Goal: Information Seeking & Learning: Learn about a topic

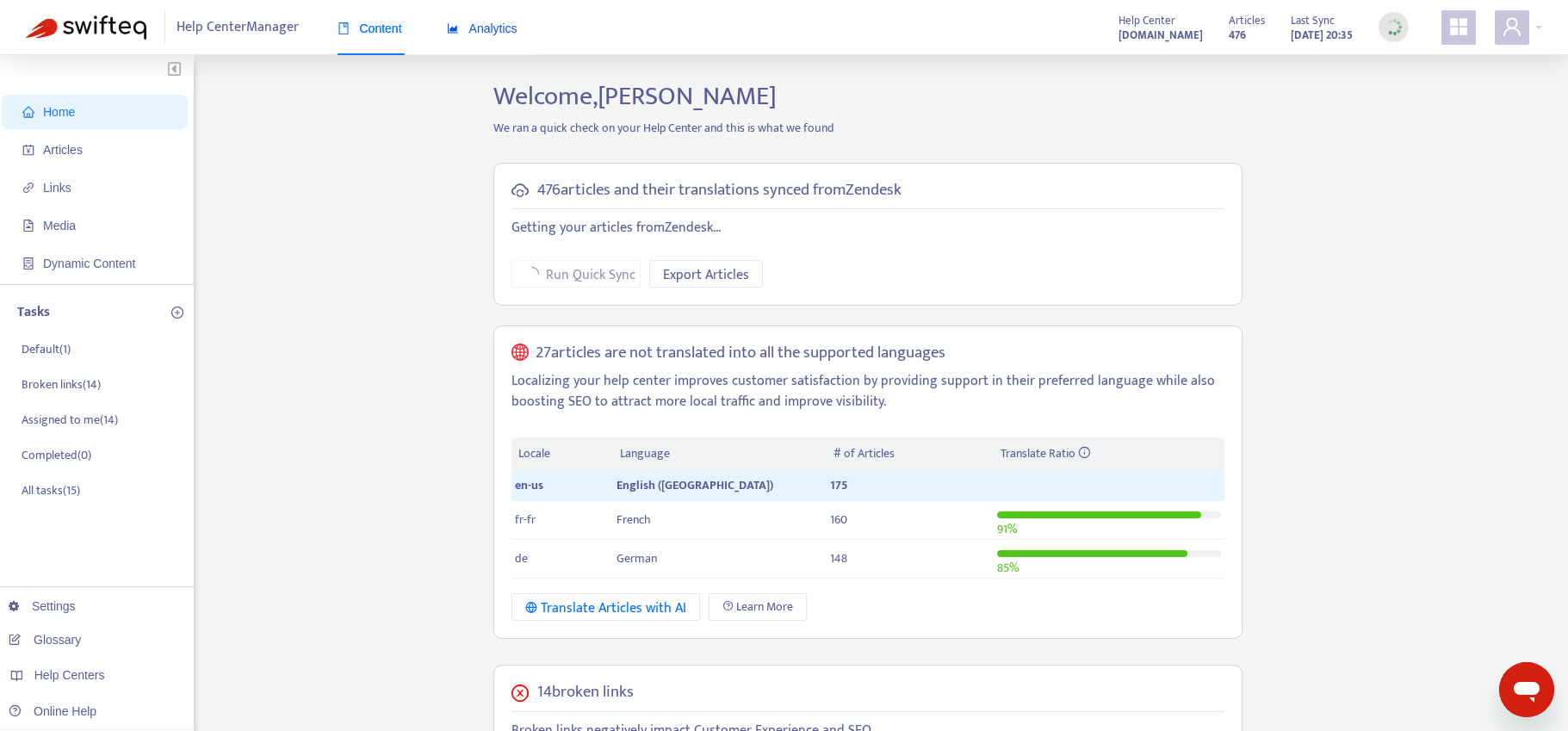
click at [502, 36] on div "Analytics" at bounding box center [482, 28] width 71 height 19
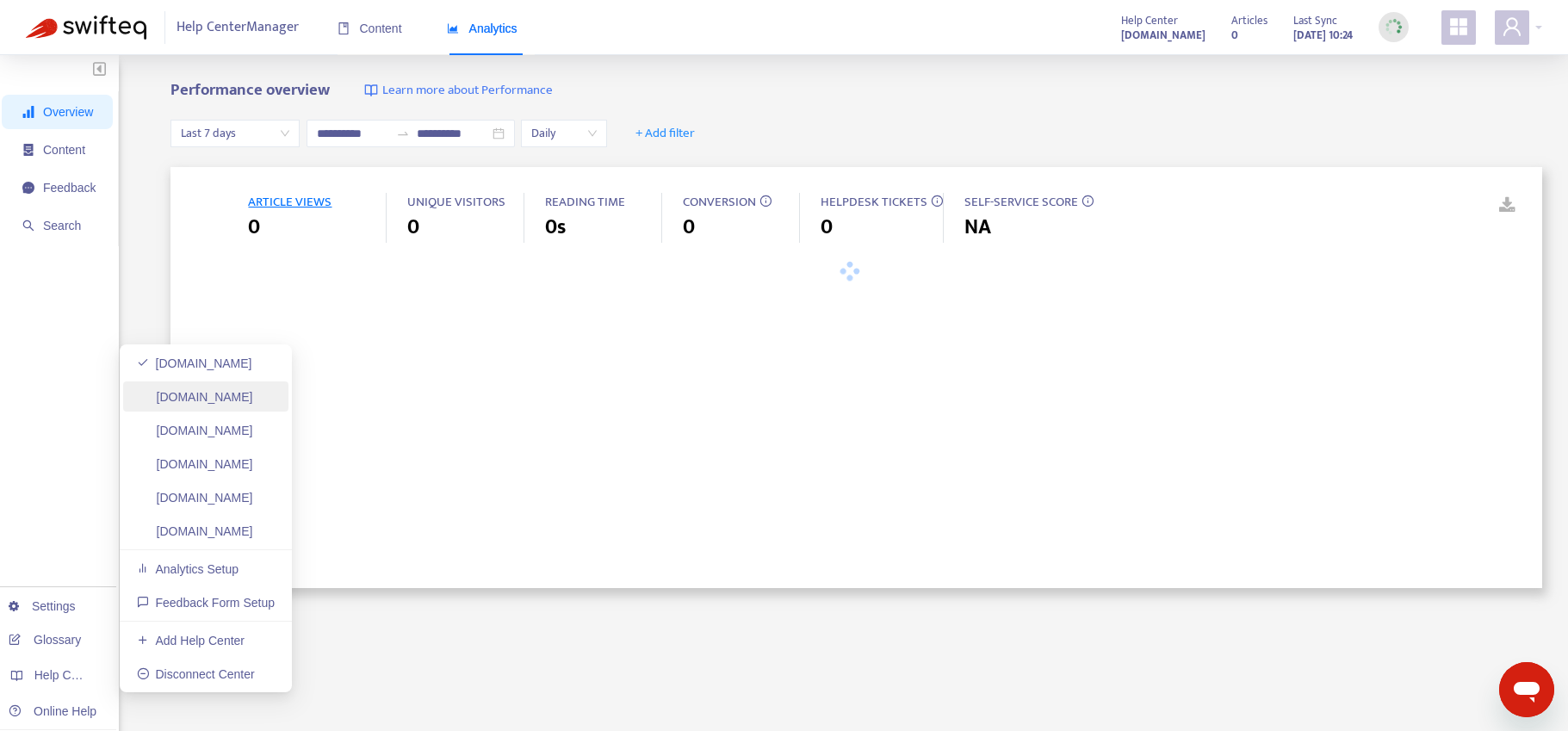
click at [253, 400] on link "ask.usertesting.com" at bounding box center [194, 397] width 116 height 14
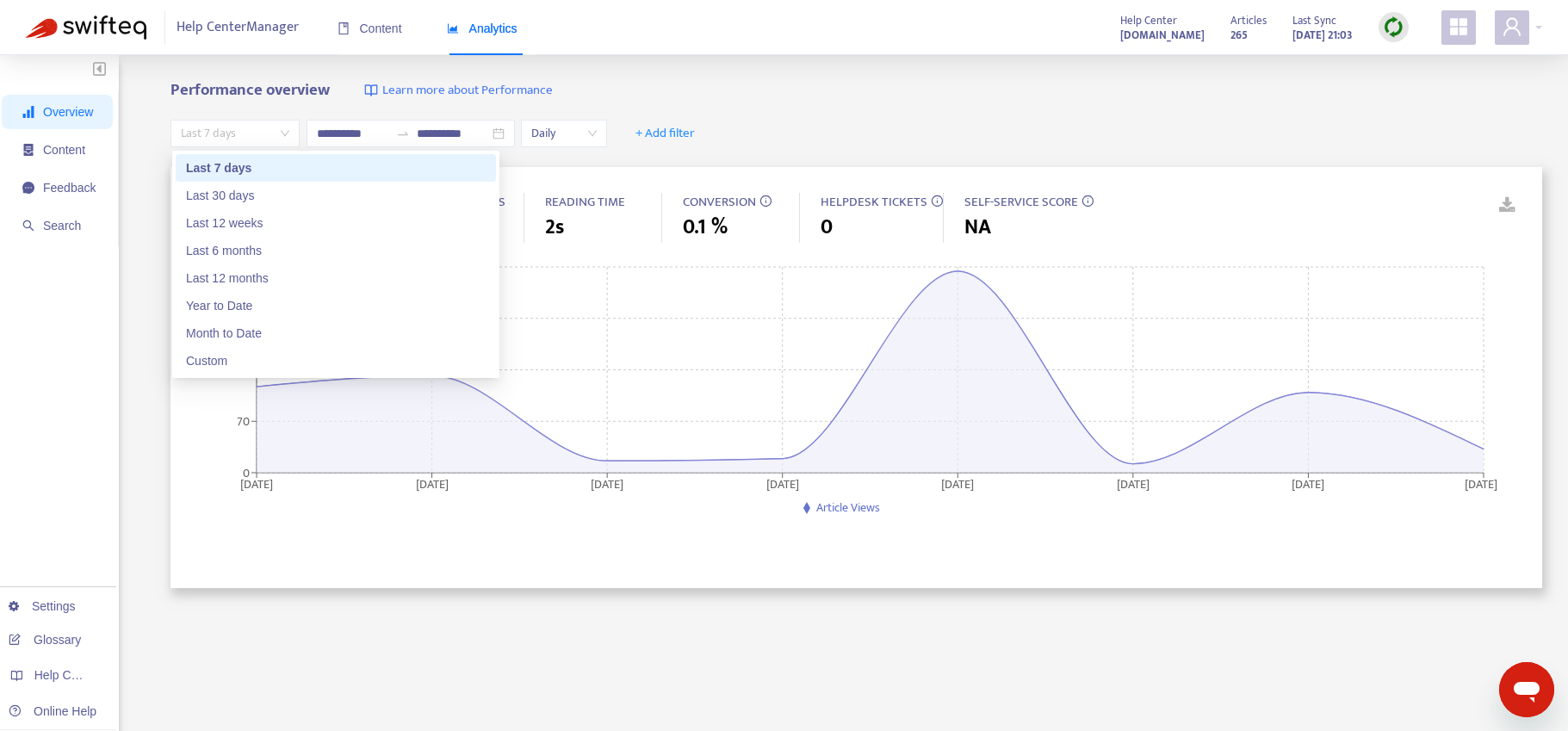
click at [253, 125] on span "Last 7 days" at bounding box center [235, 134] width 109 height 26
click at [254, 312] on div "Year to Date" at bounding box center [336, 306] width 299 height 19
type input "**********"
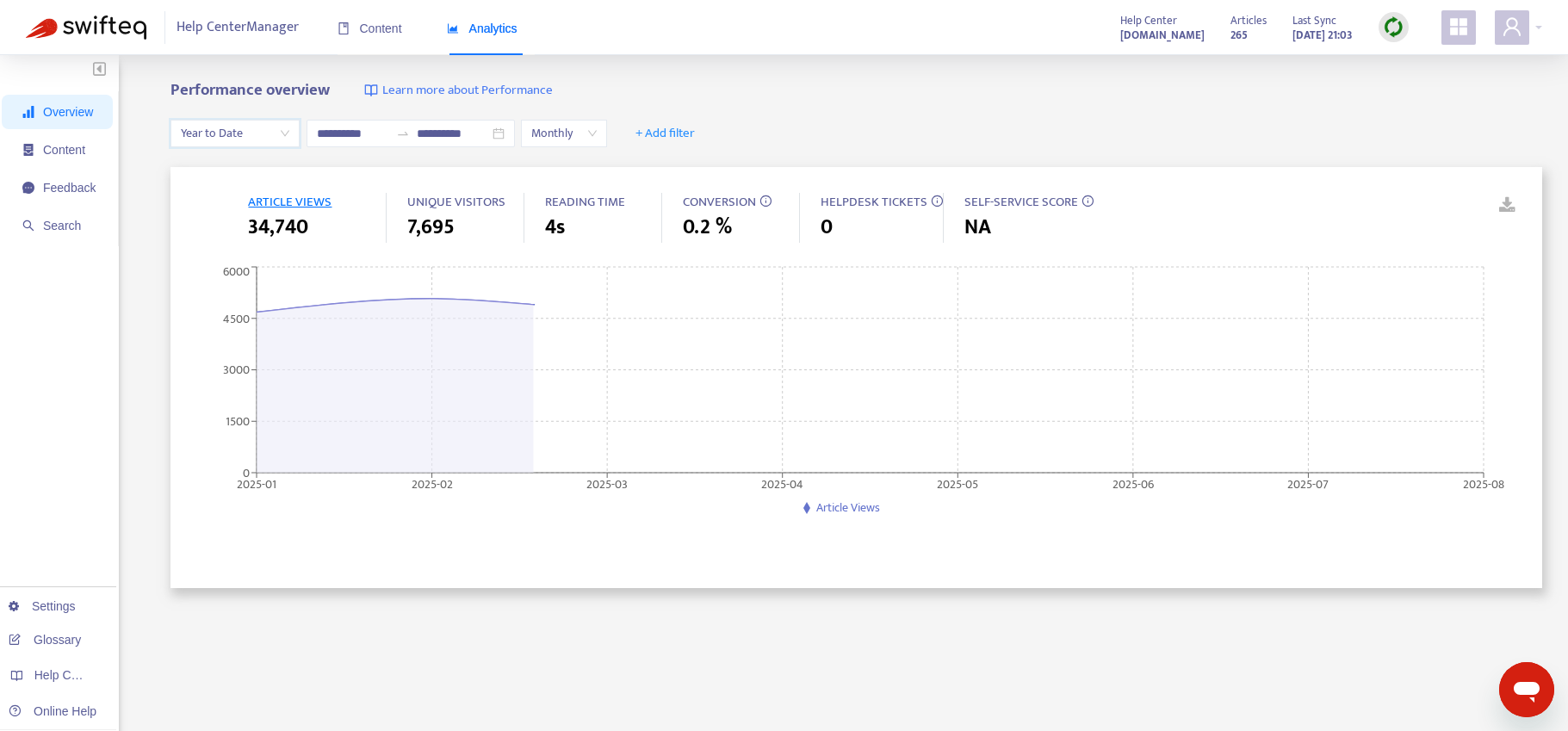
scroll to position [4, 0]
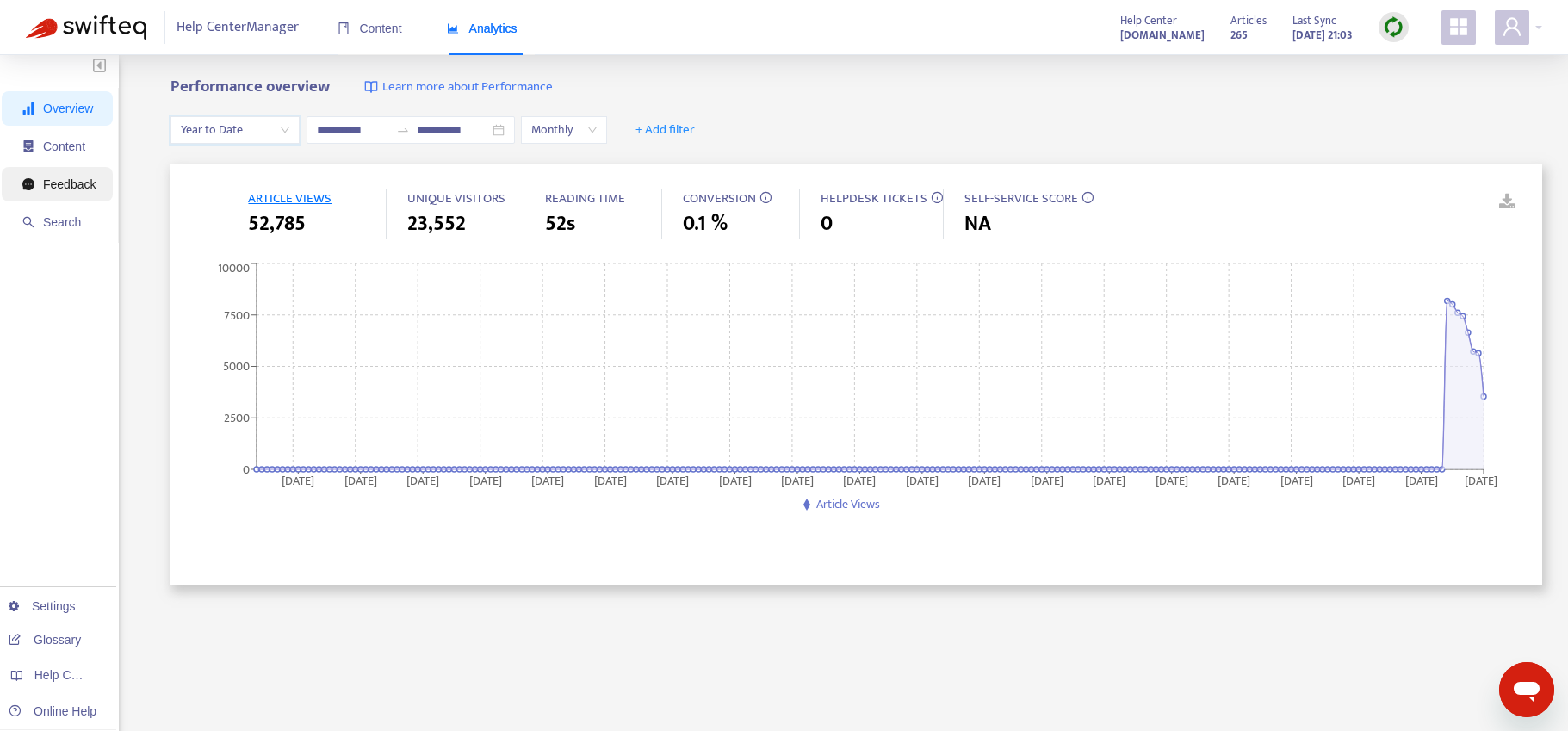
click at [69, 190] on span "Feedback" at bounding box center [69, 184] width 53 height 14
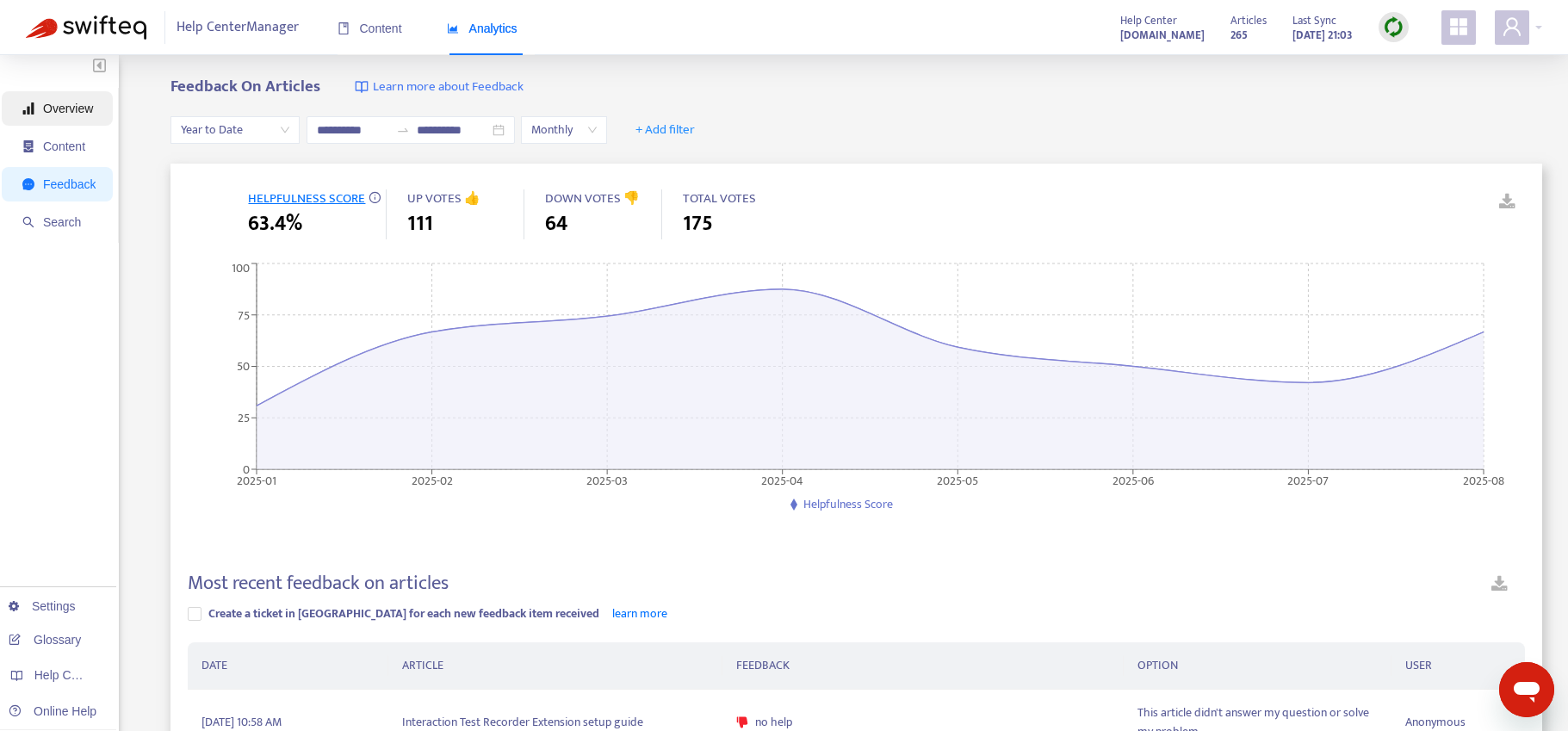
click at [76, 110] on span "Overview" at bounding box center [68, 108] width 50 height 14
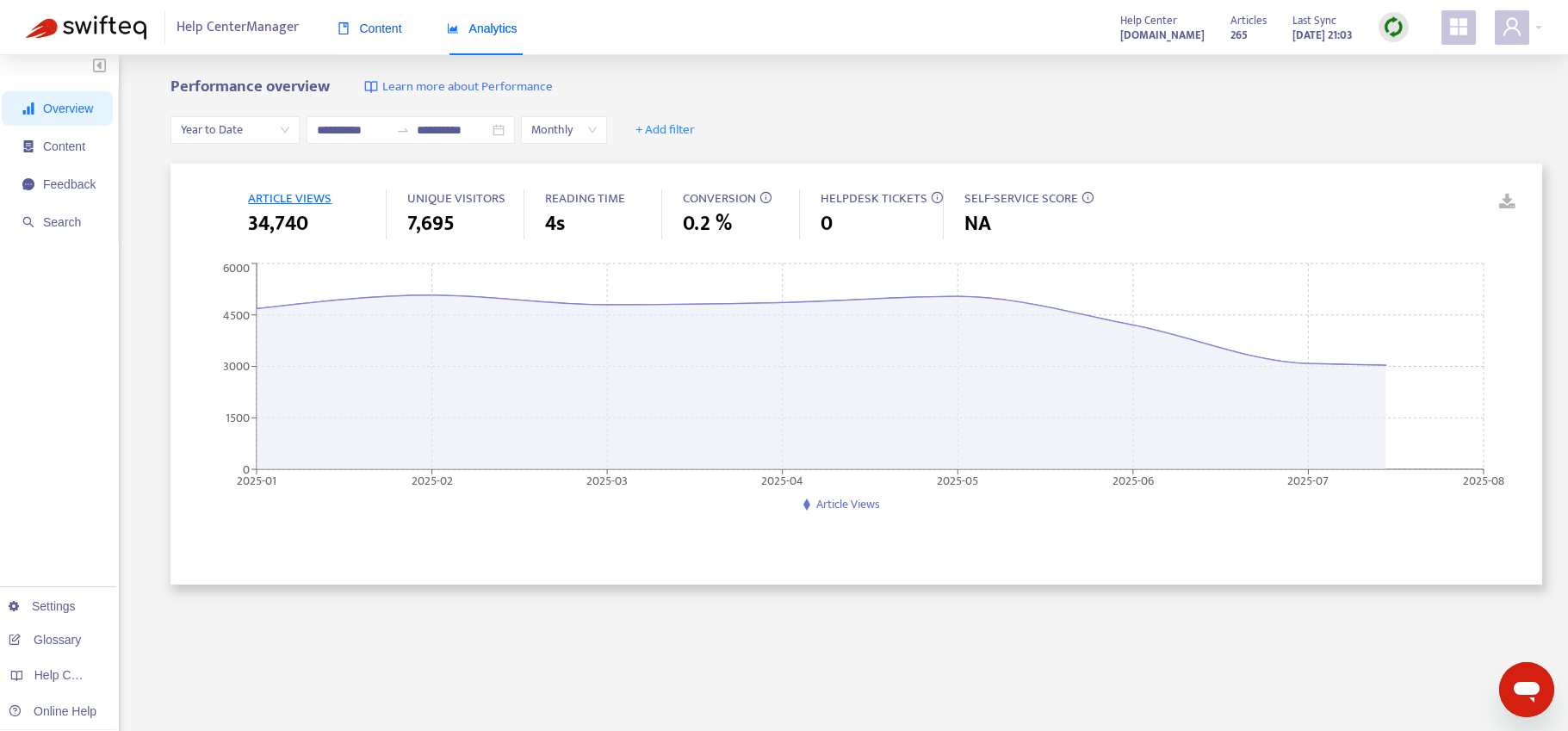
click at [374, 21] on span "Content" at bounding box center [369, 28] width 64 height 14
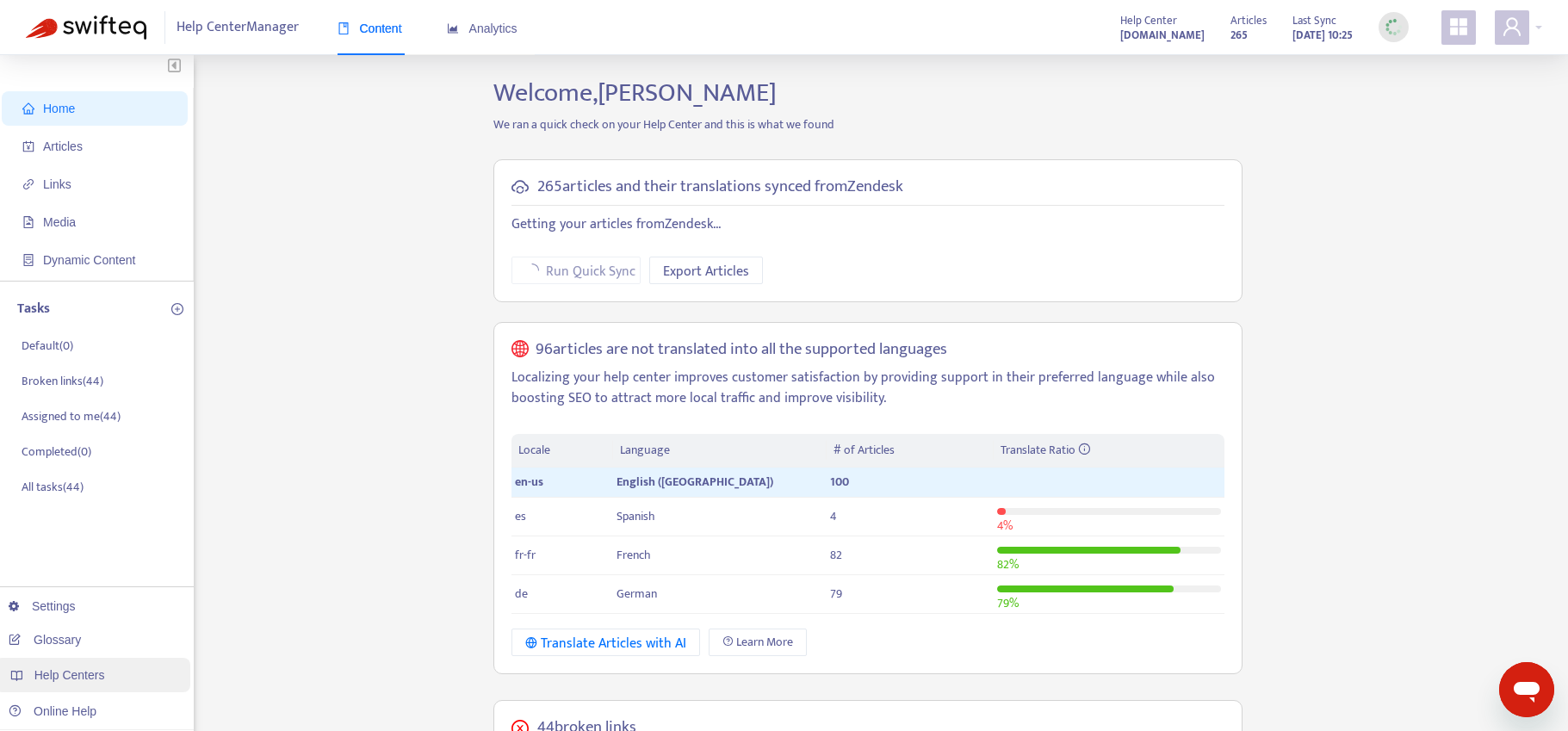
scroll to position [7, 0]
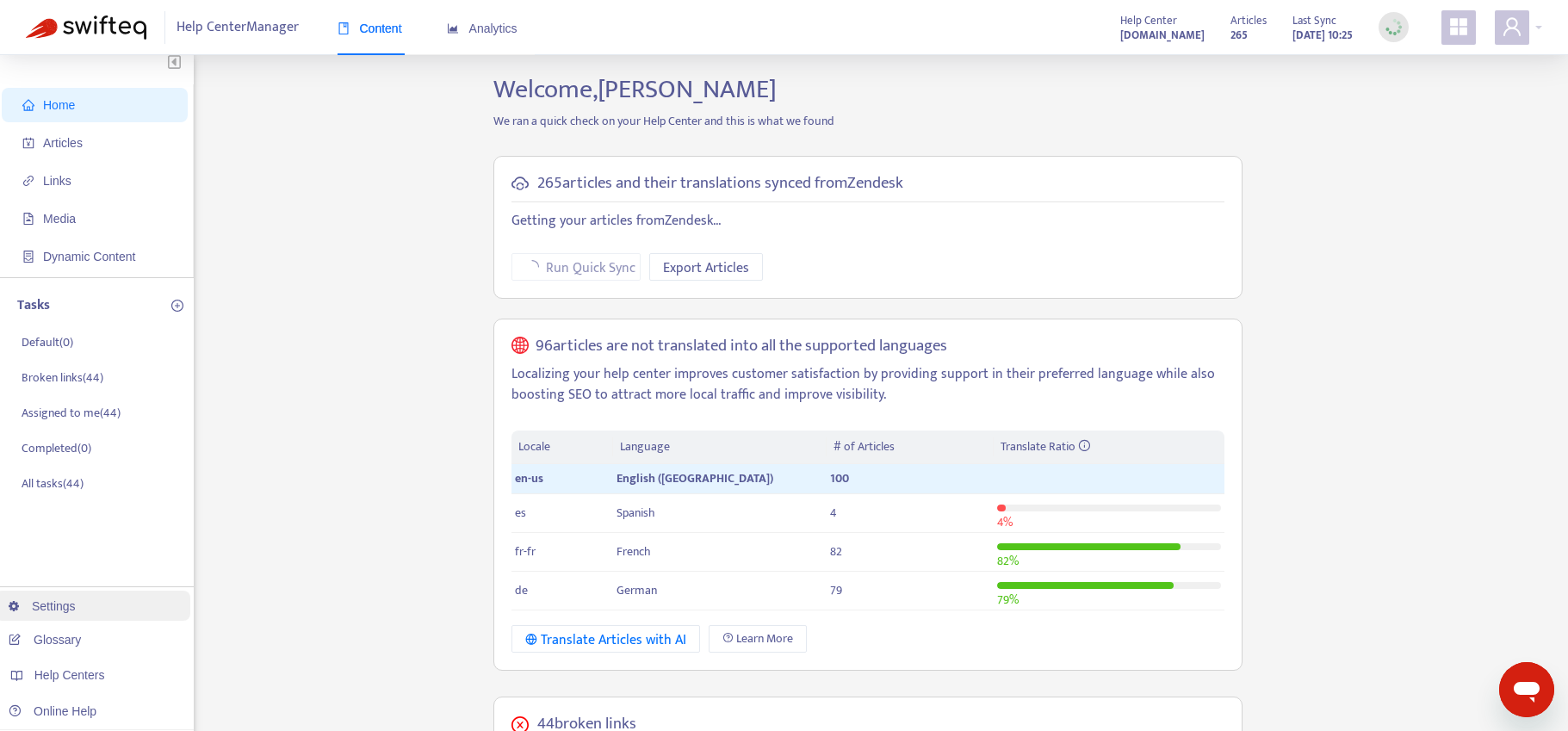
click at [76, 609] on link "Settings" at bounding box center [42, 606] width 67 height 14
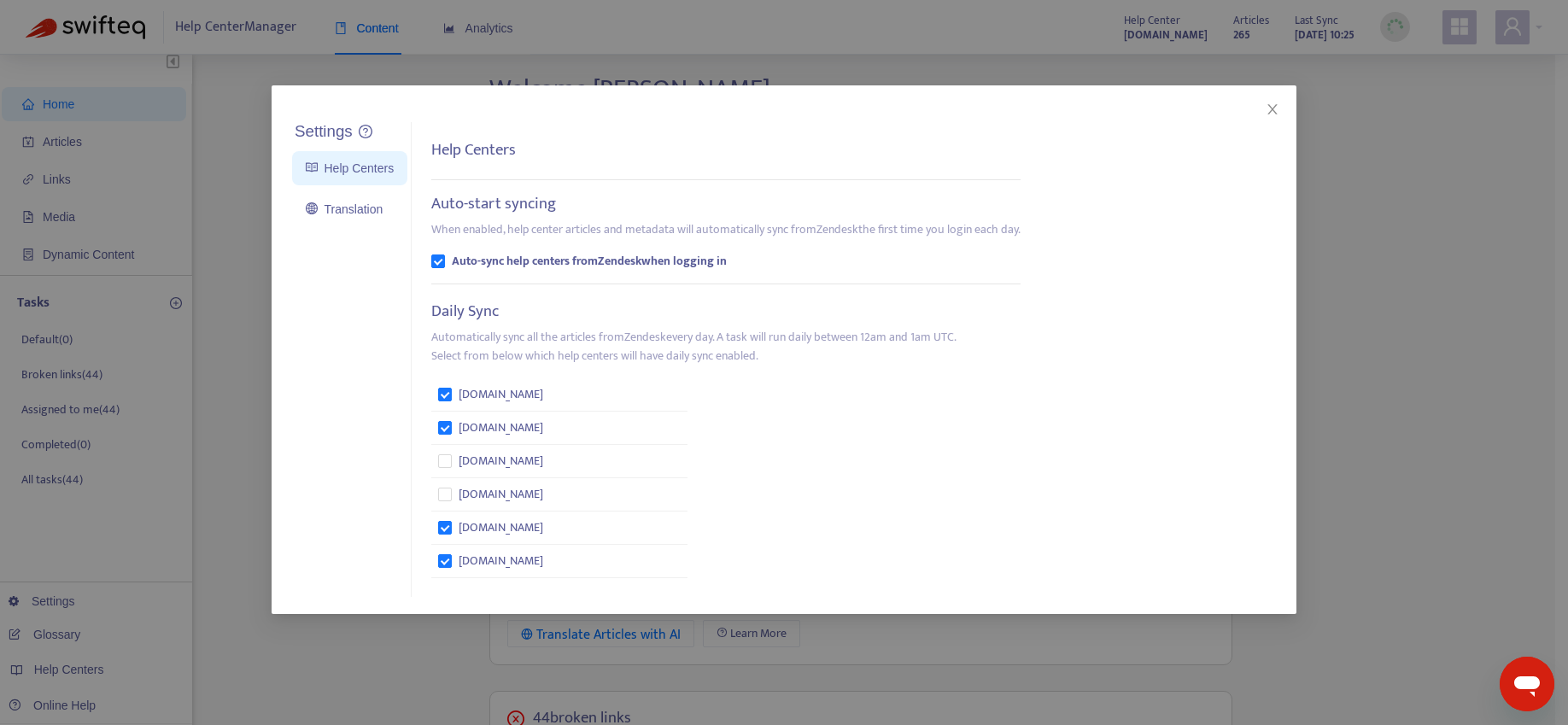
click at [222, 597] on div "Settings Help Centers Translation Settings Help Centers Auto-start syncing When…" at bounding box center [784, 362] width 1568 height 725
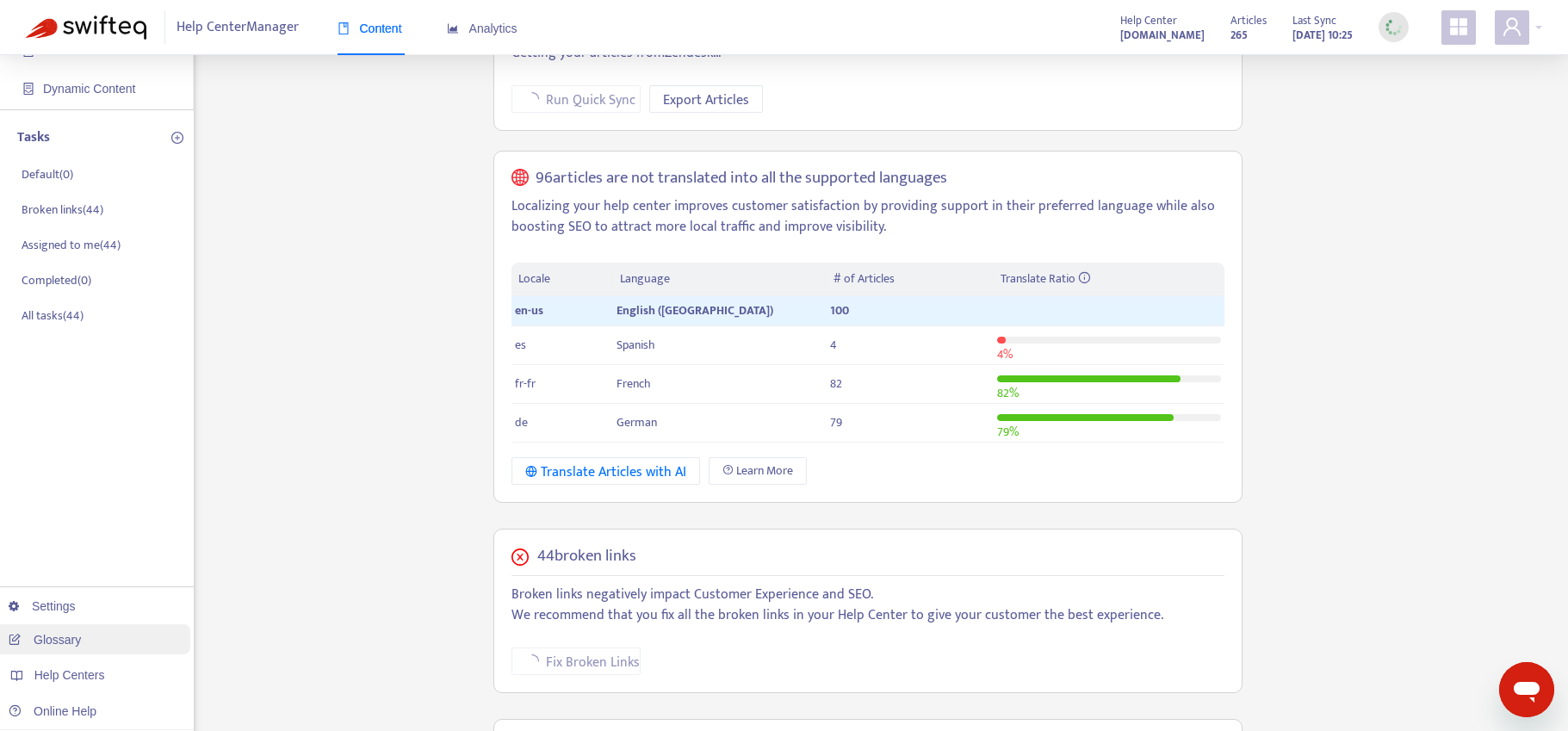
scroll to position [280, 0]
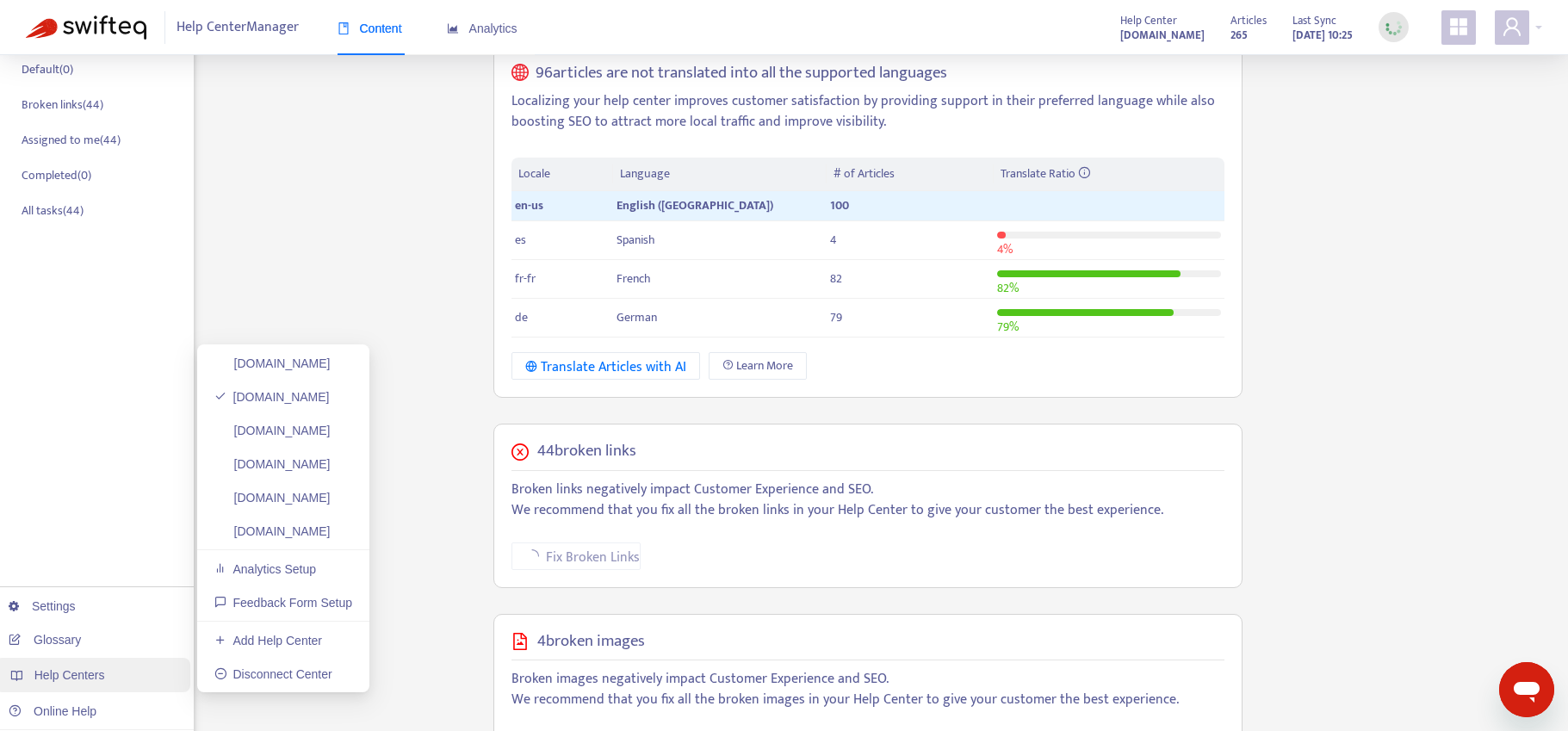
click at [99, 673] on span "Help Centers" at bounding box center [70, 674] width 71 height 14
click at [301, 366] on link "support.usertesting.com" at bounding box center [272, 363] width 116 height 14
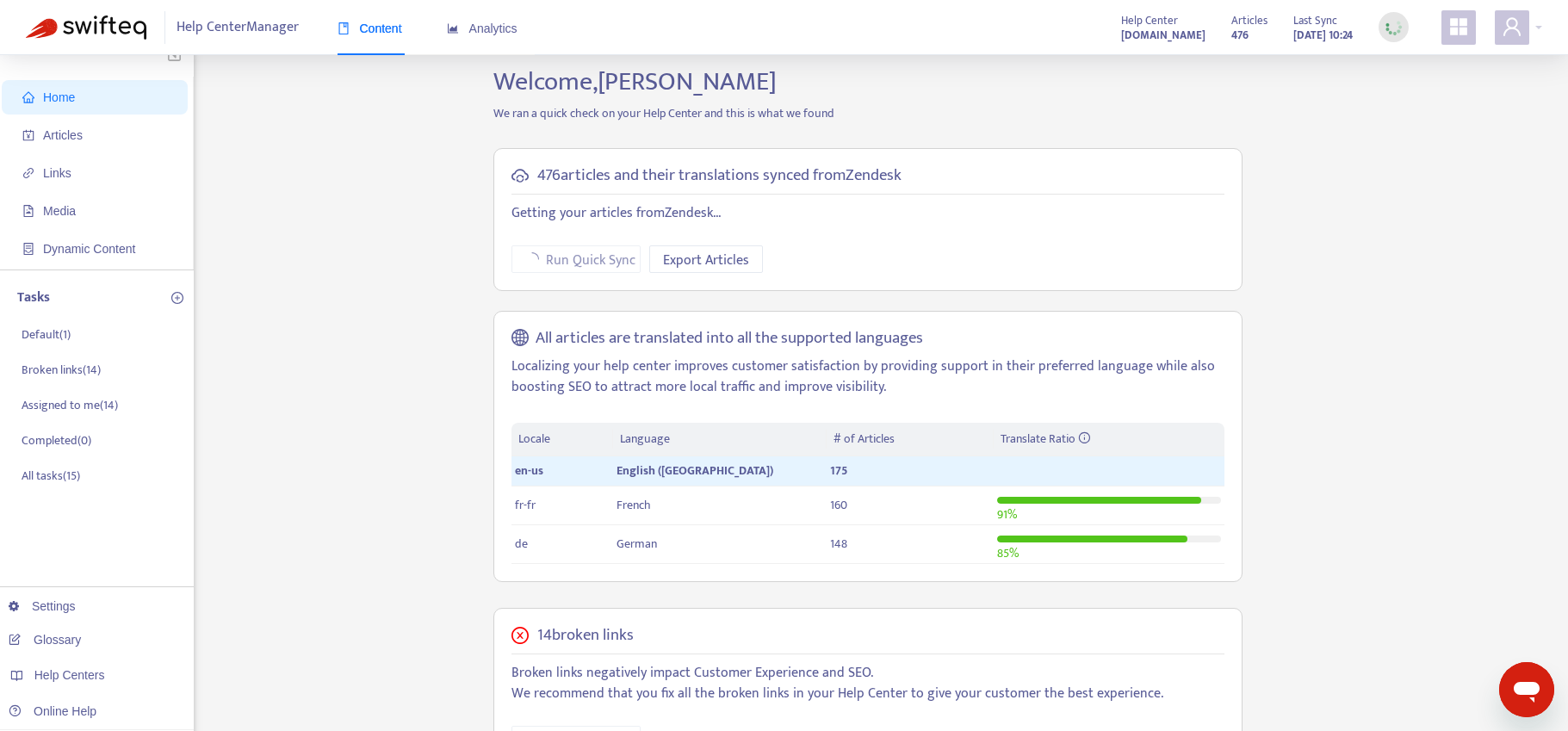
scroll to position [7, 0]
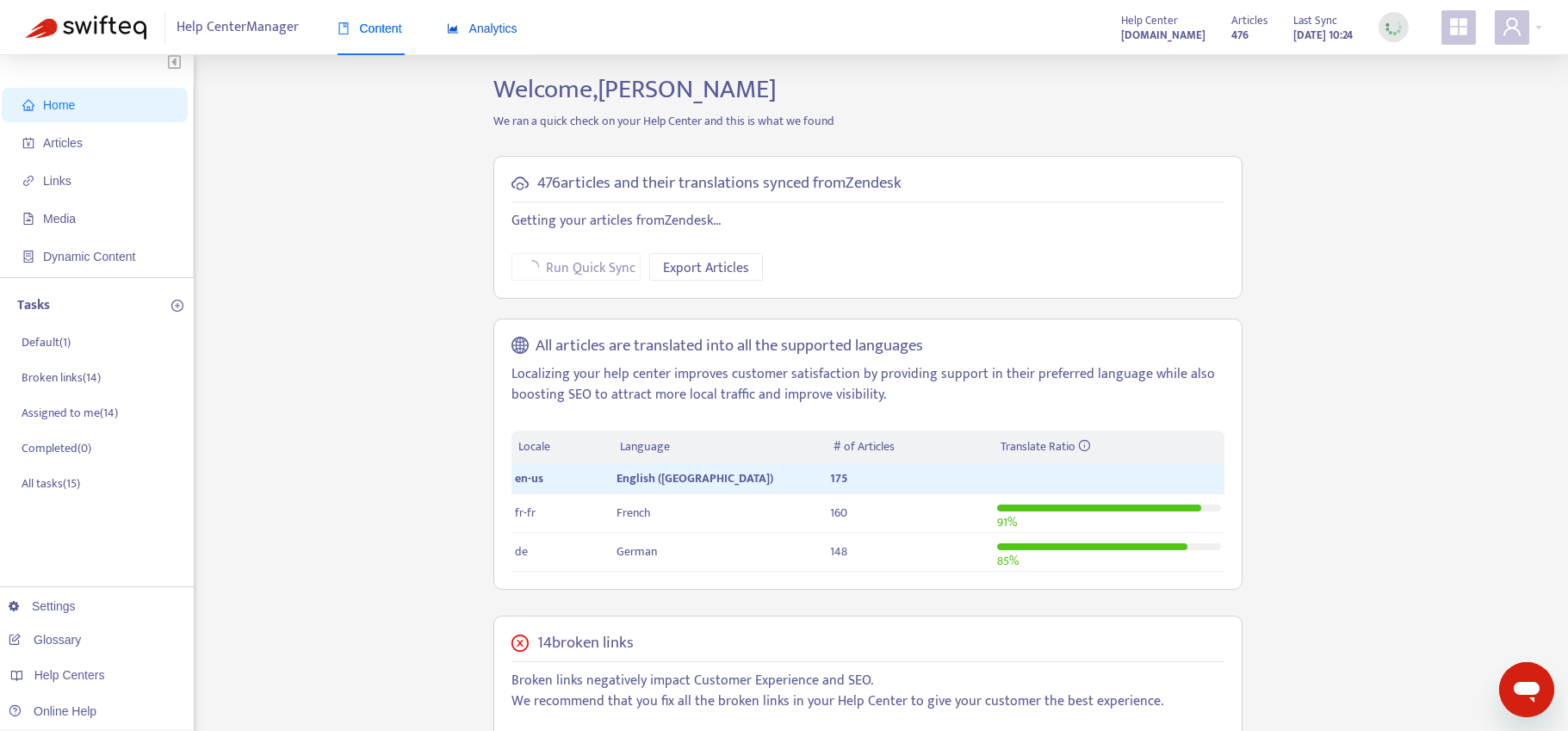
click at [501, 26] on span "Analytics" at bounding box center [482, 28] width 71 height 14
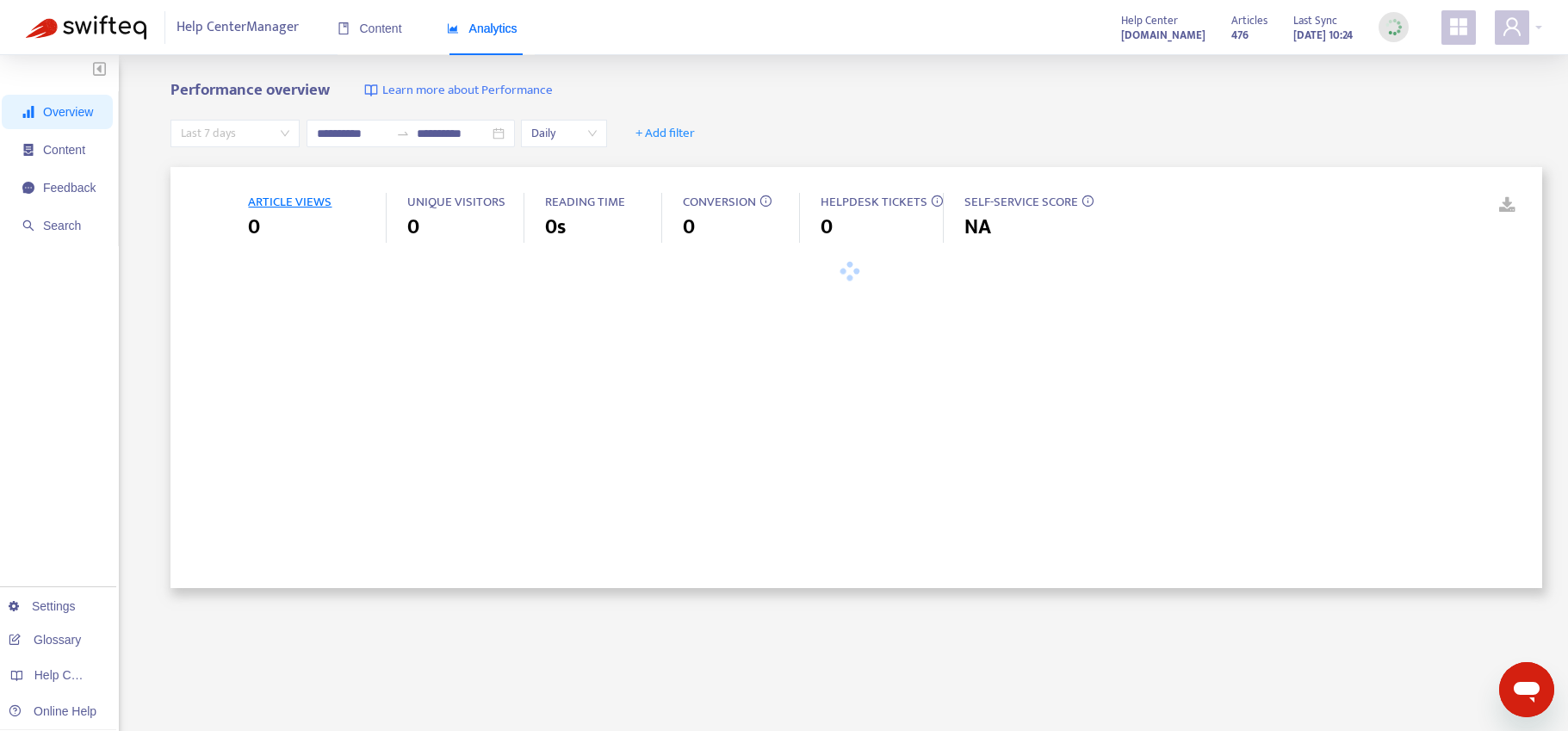
click at [217, 130] on span "Last 7 days" at bounding box center [235, 134] width 109 height 26
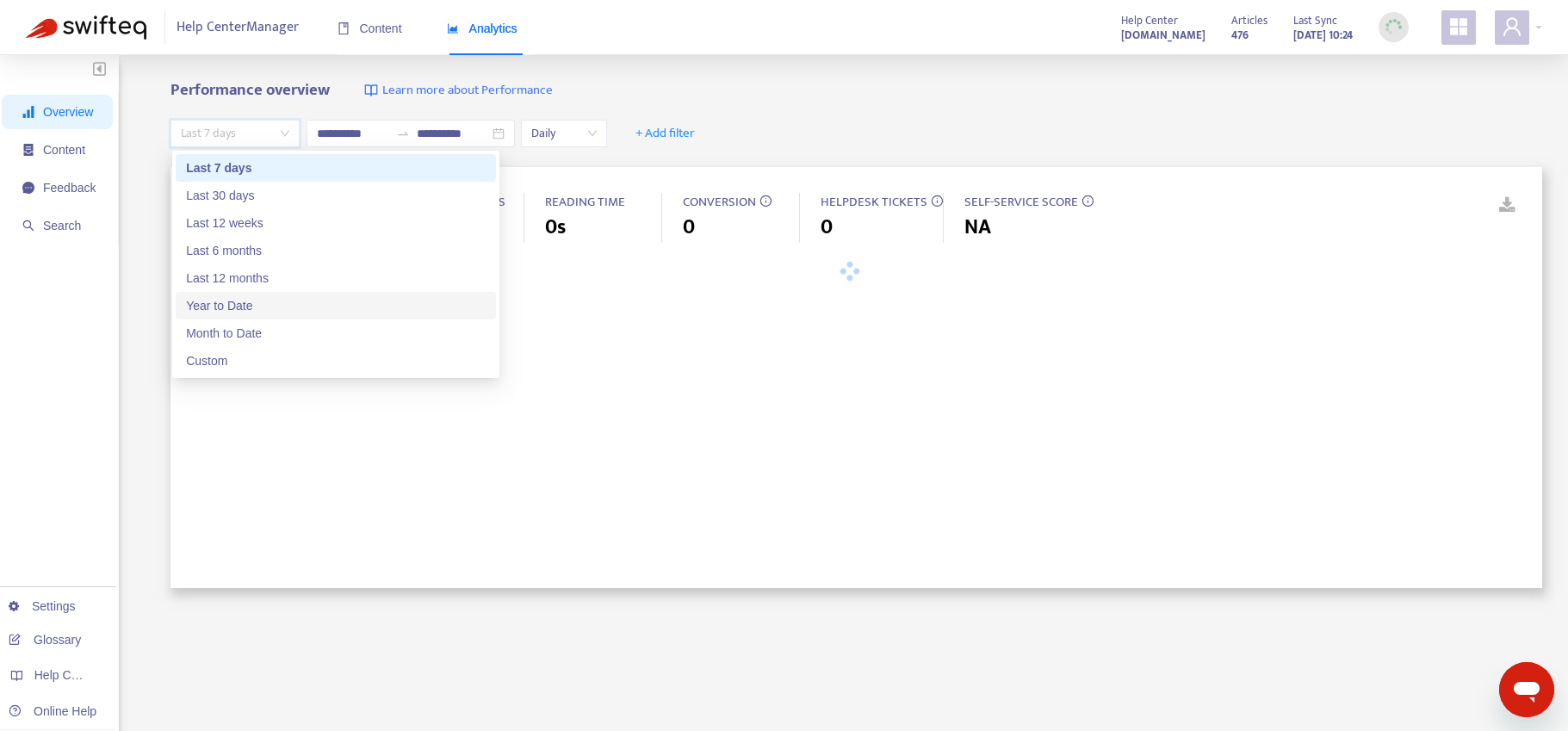
click at [253, 310] on div "Year to Date" at bounding box center [336, 306] width 299 height 19
type input "**********"
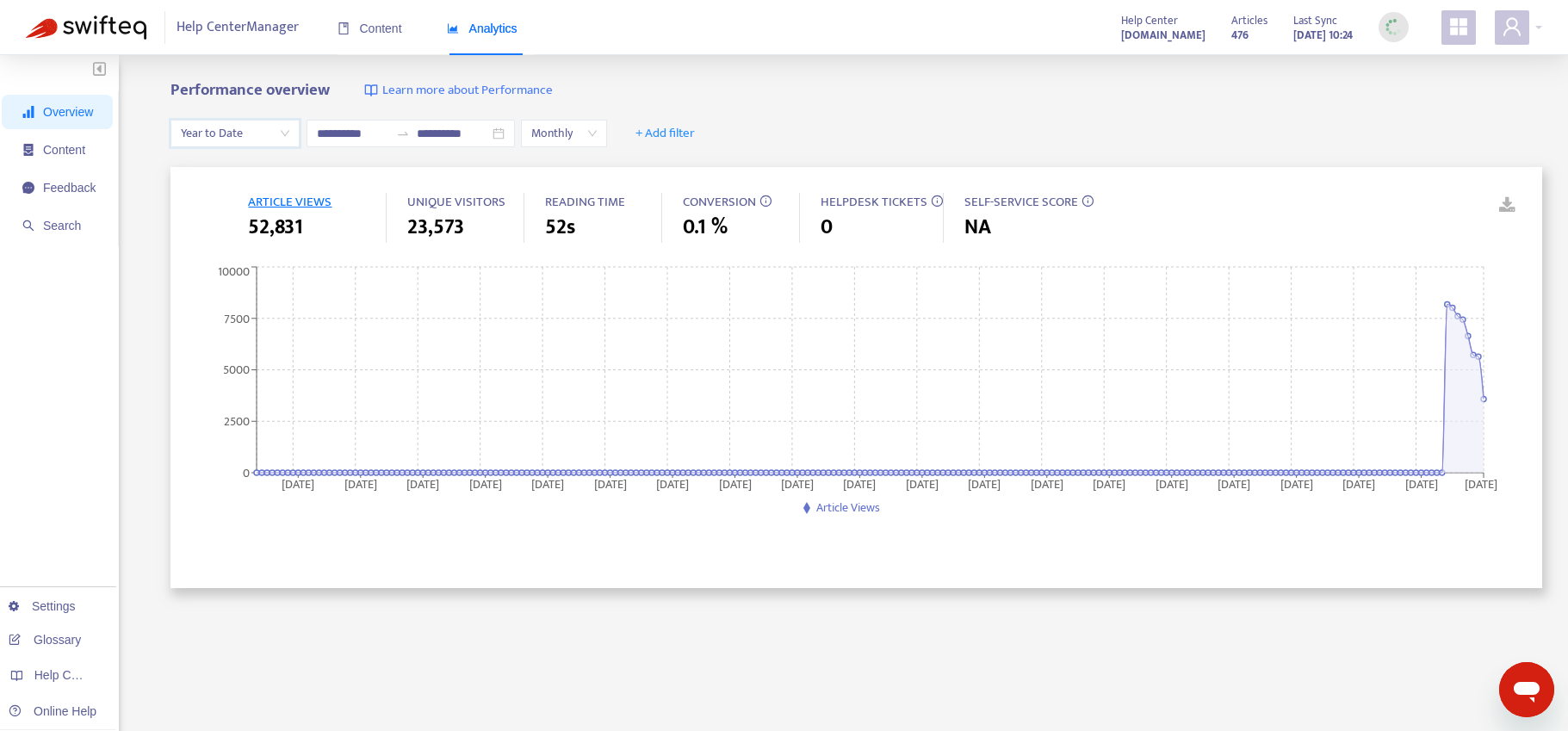
click at [282, 135] on span "Year to Date" at bounding box center [235, 134] width 109 height 26
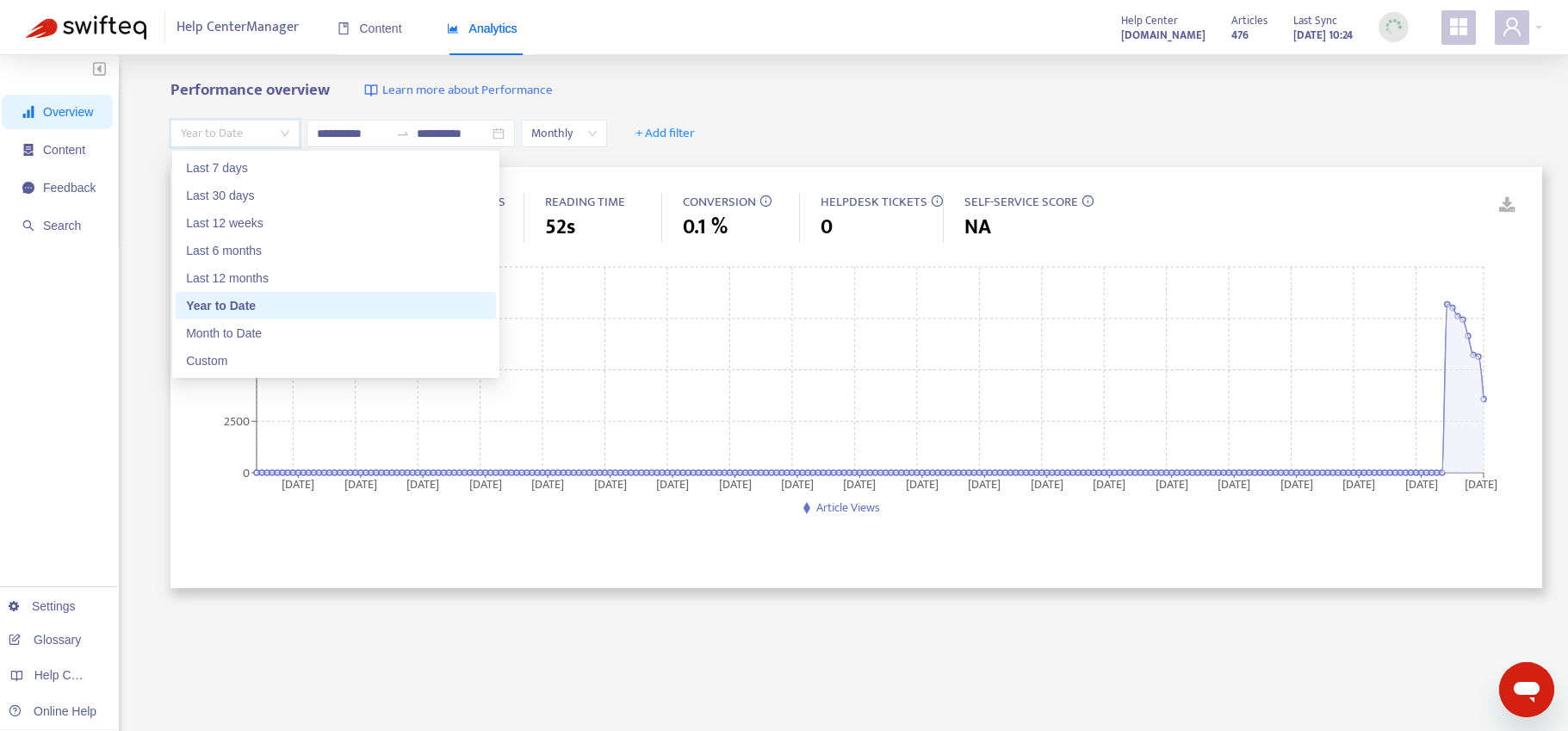
click at [271, 308] on div "Year to Date" at bounding box center [336, 306] width 299 height 19
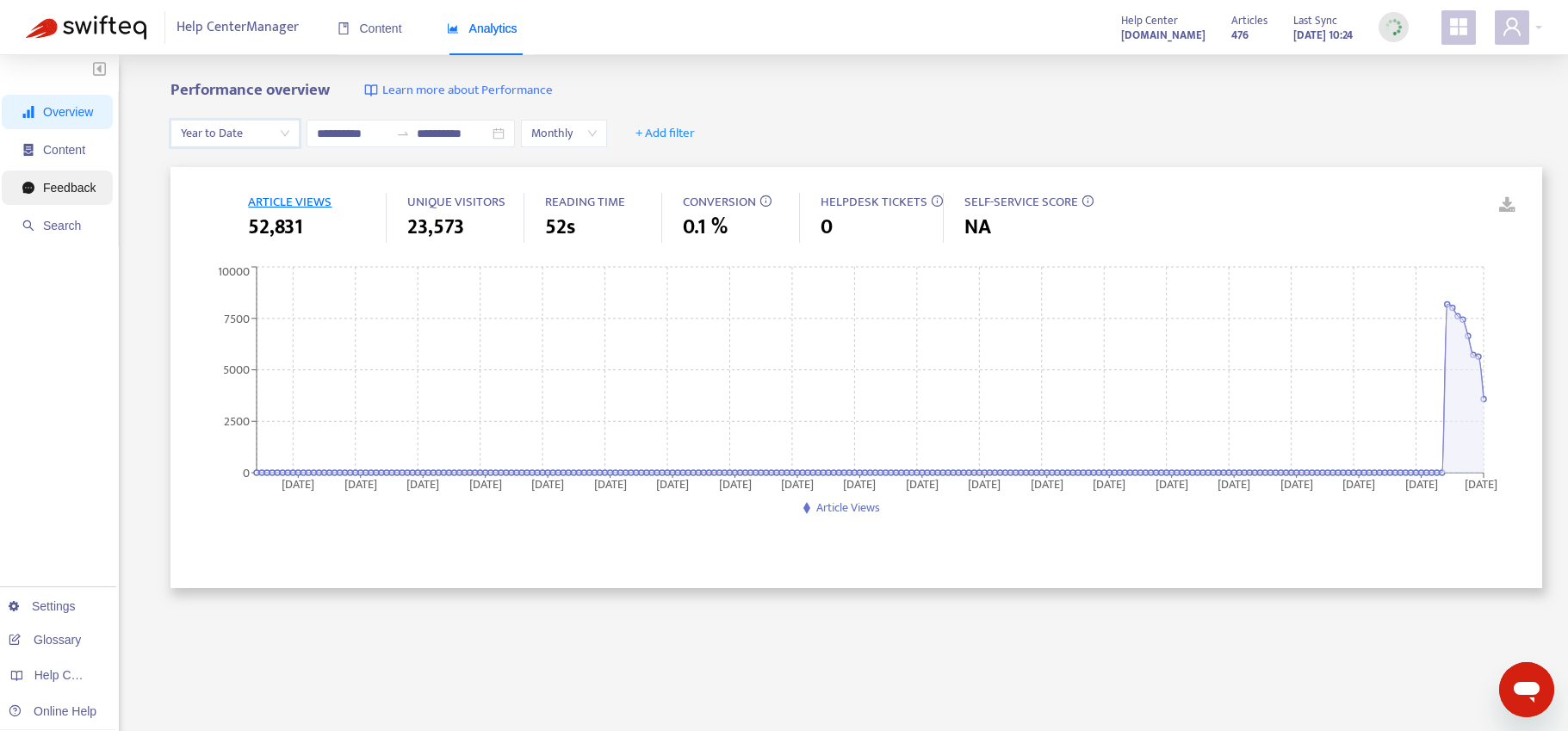
click at [76, 189] on span "Feedback" at bounding box center [69, 188] width 53 height 14
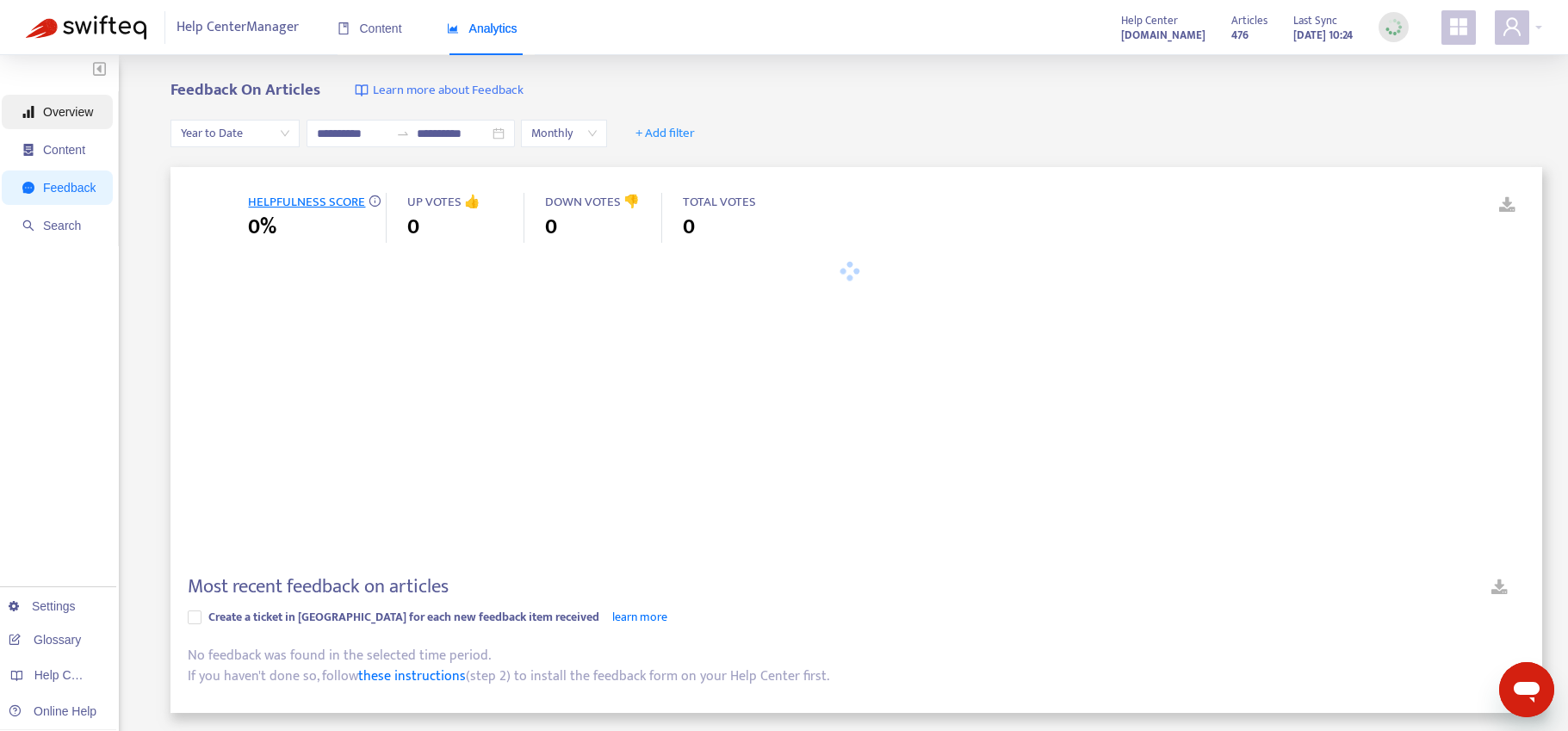
click at [83, 110] on span "Overview" at bounding box center [68, 111] width 50 height 14
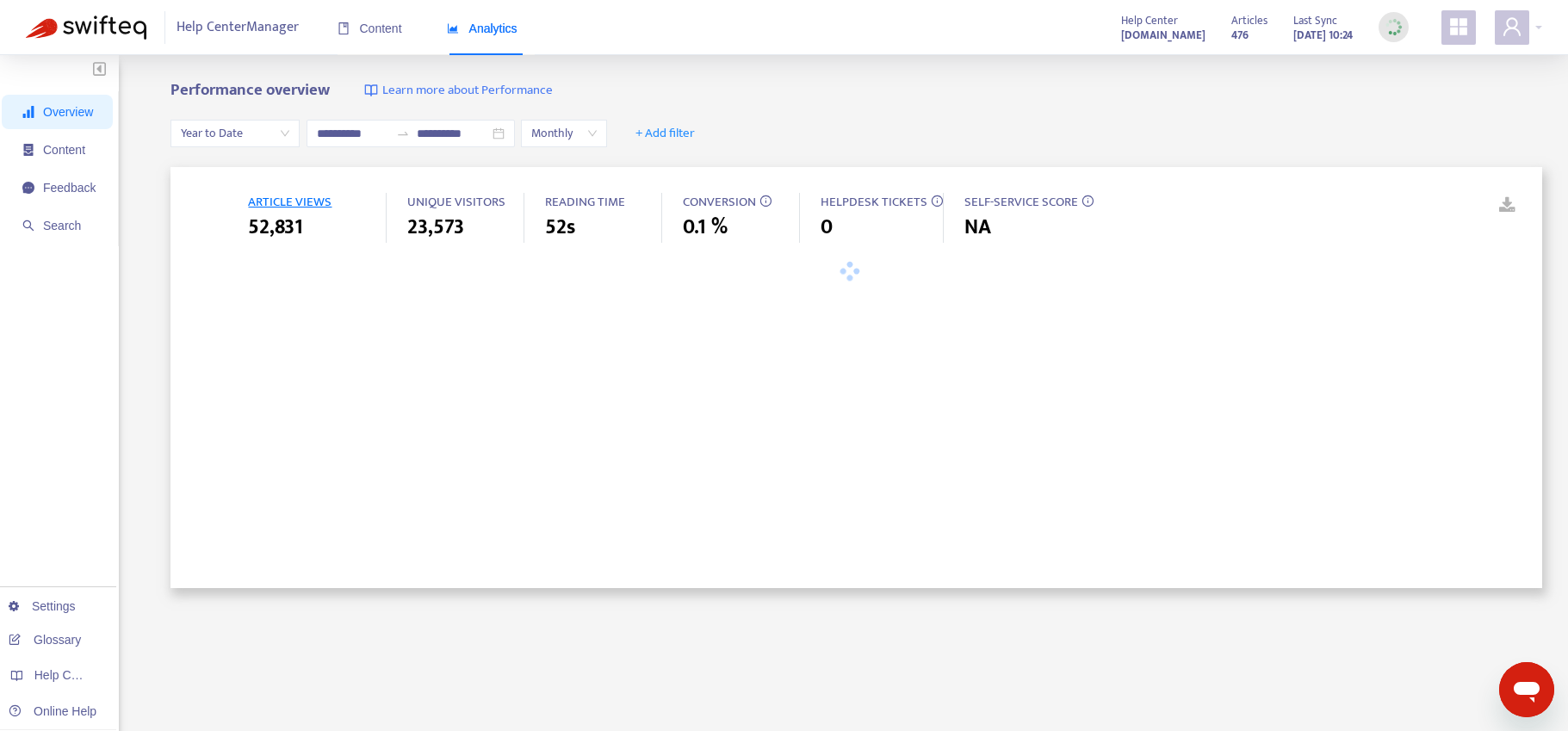
click at [228, 135] on span "Year to Date" at bounding box center [235, 134] width 109 height 26
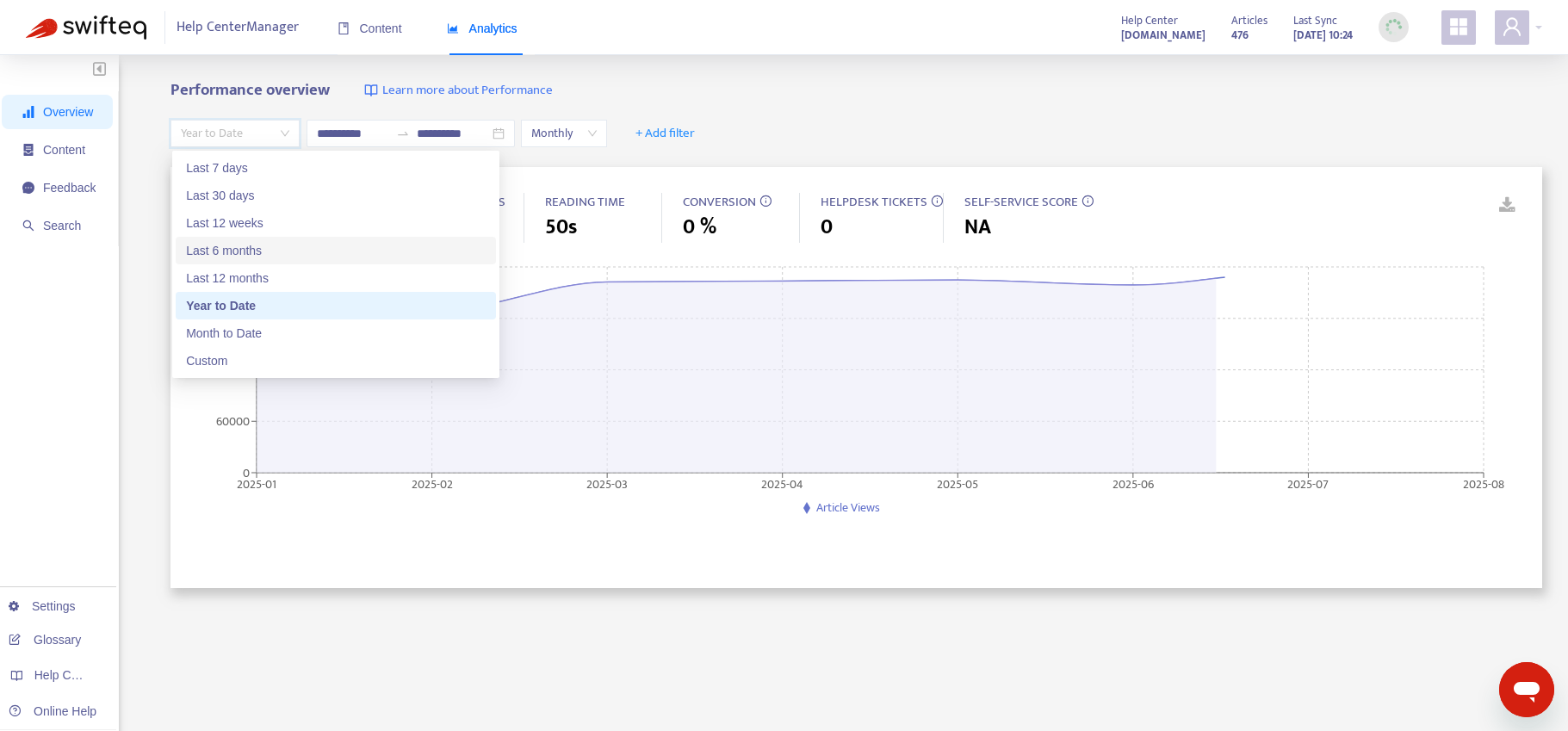
click at [916, 82] on div "Performance overview Learn more about Performance" at bounding box center [856, 90] width 1372 height 20
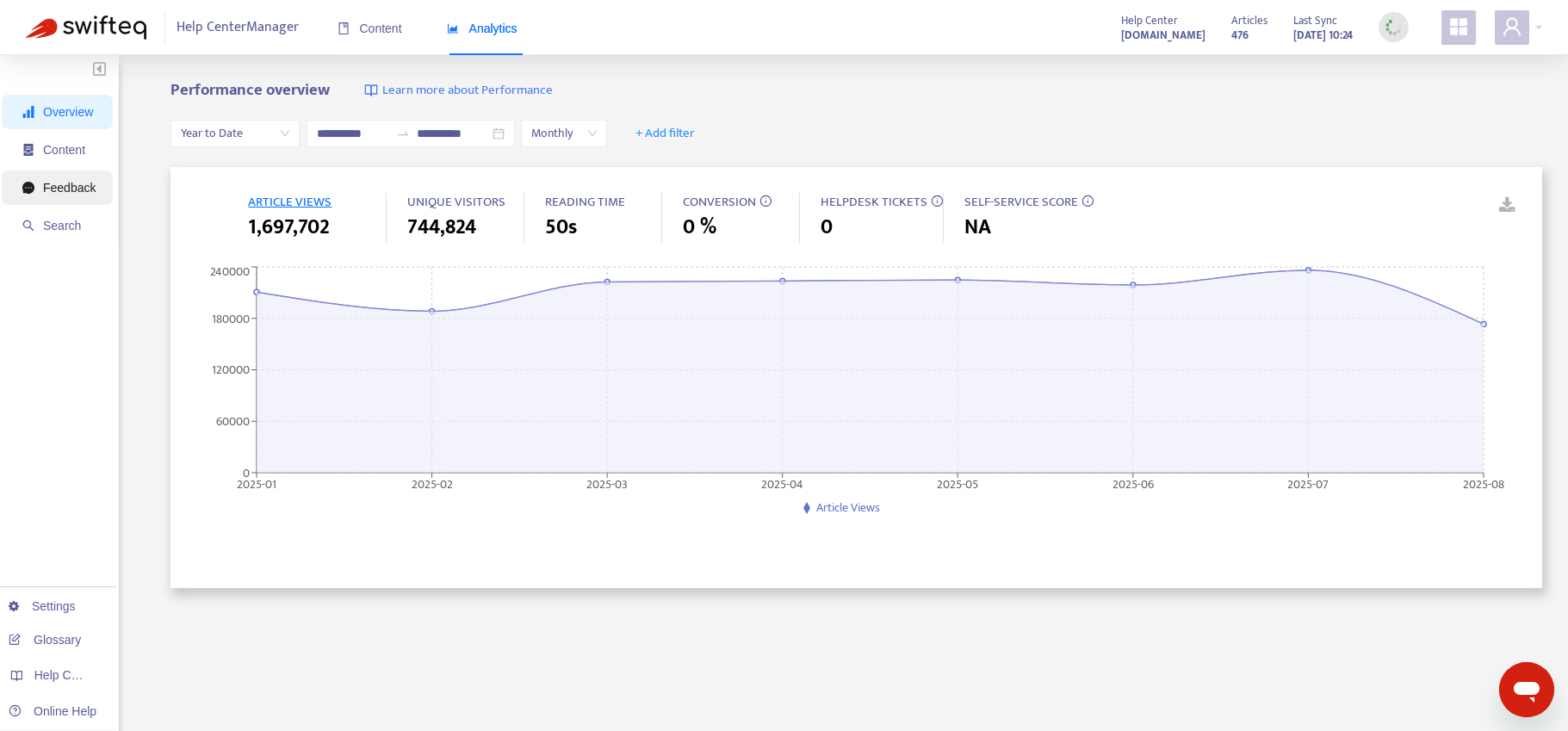
click at [65, 192] on span "Feedback" at bounding box center [69, 188] width 53 height 14
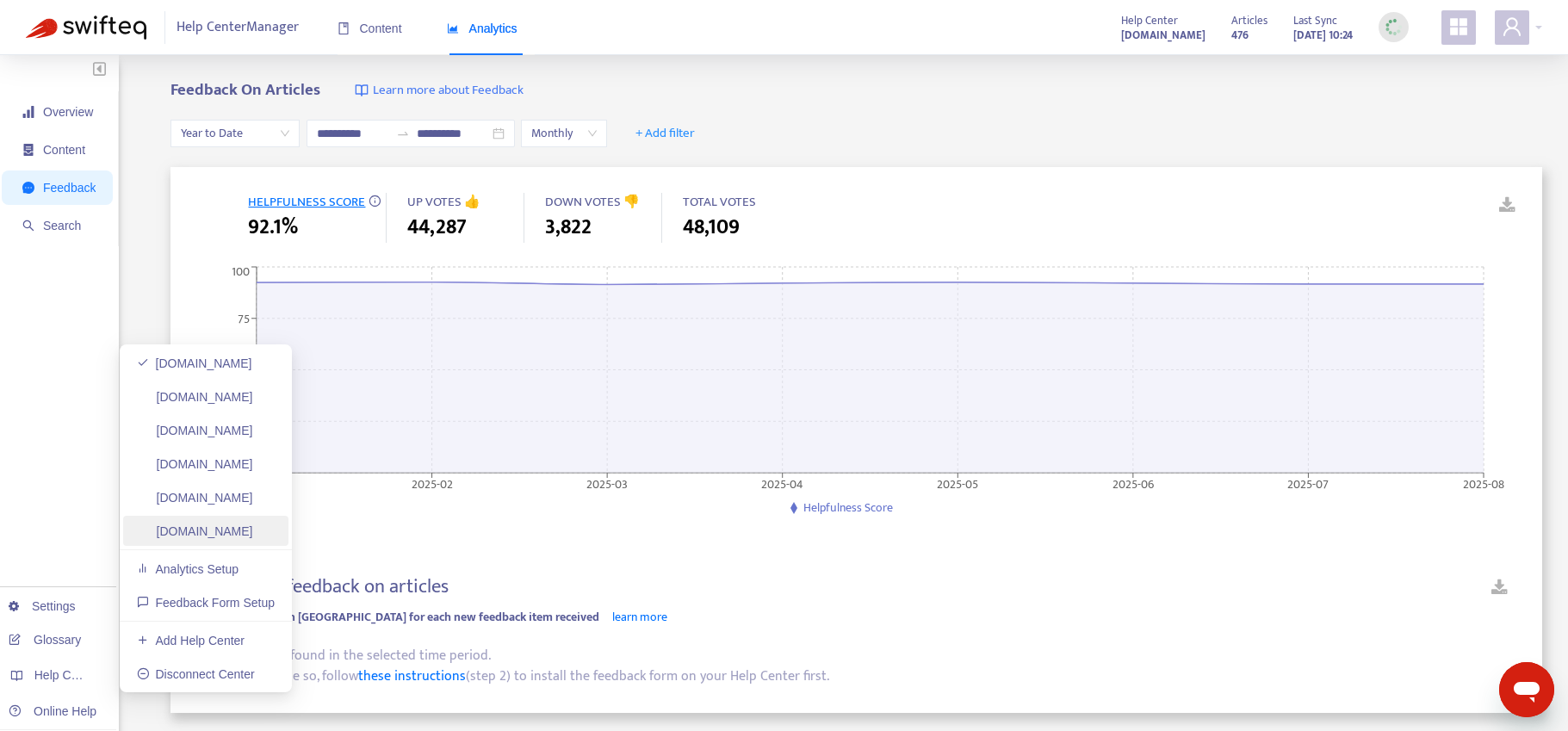
click at [253, 526] on link "participant-support.usertesting.com" at bounding box center [194, 530] width 116 height 14
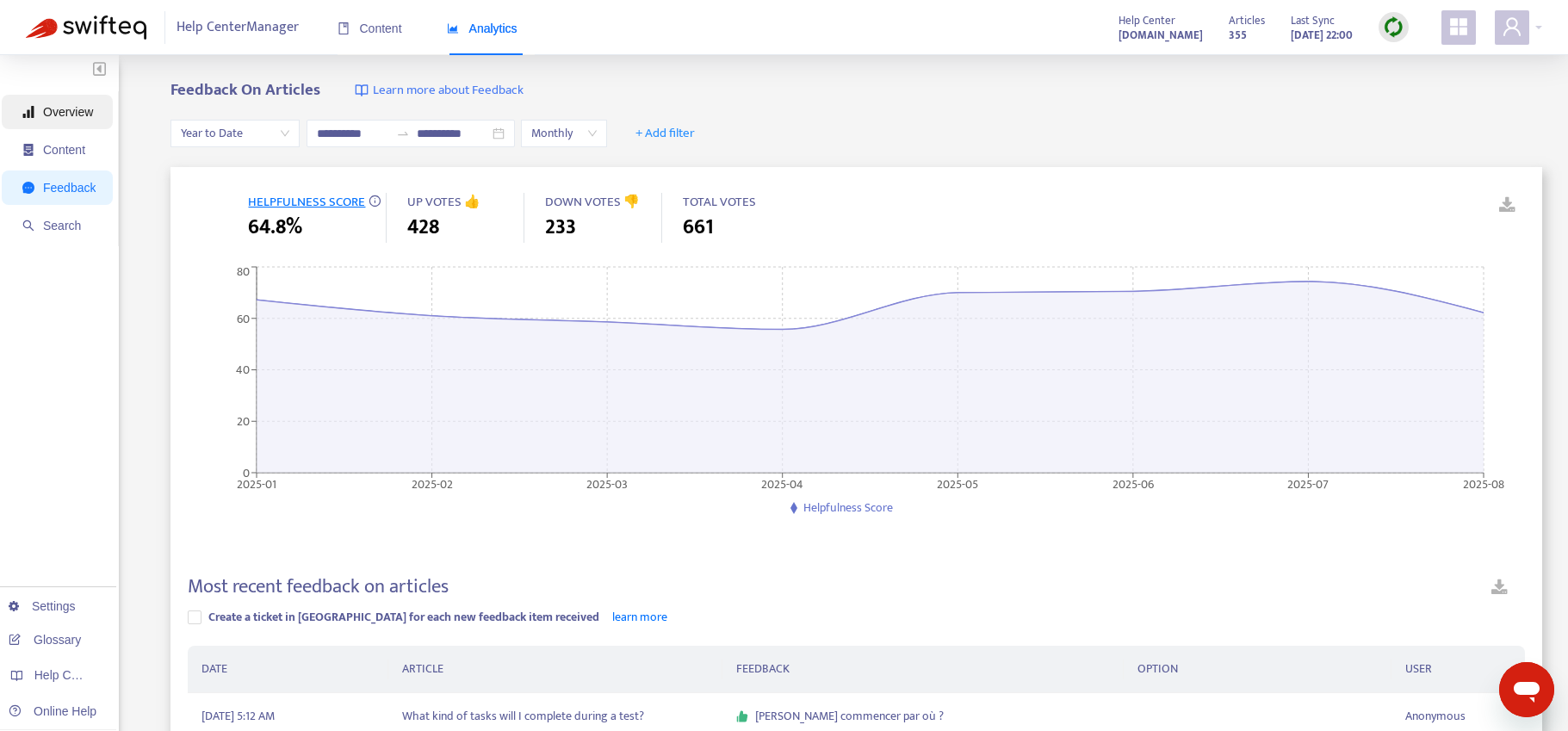
click at [66, 111] on span "Overview" at bounding box center [68, 111] width 50 height 14
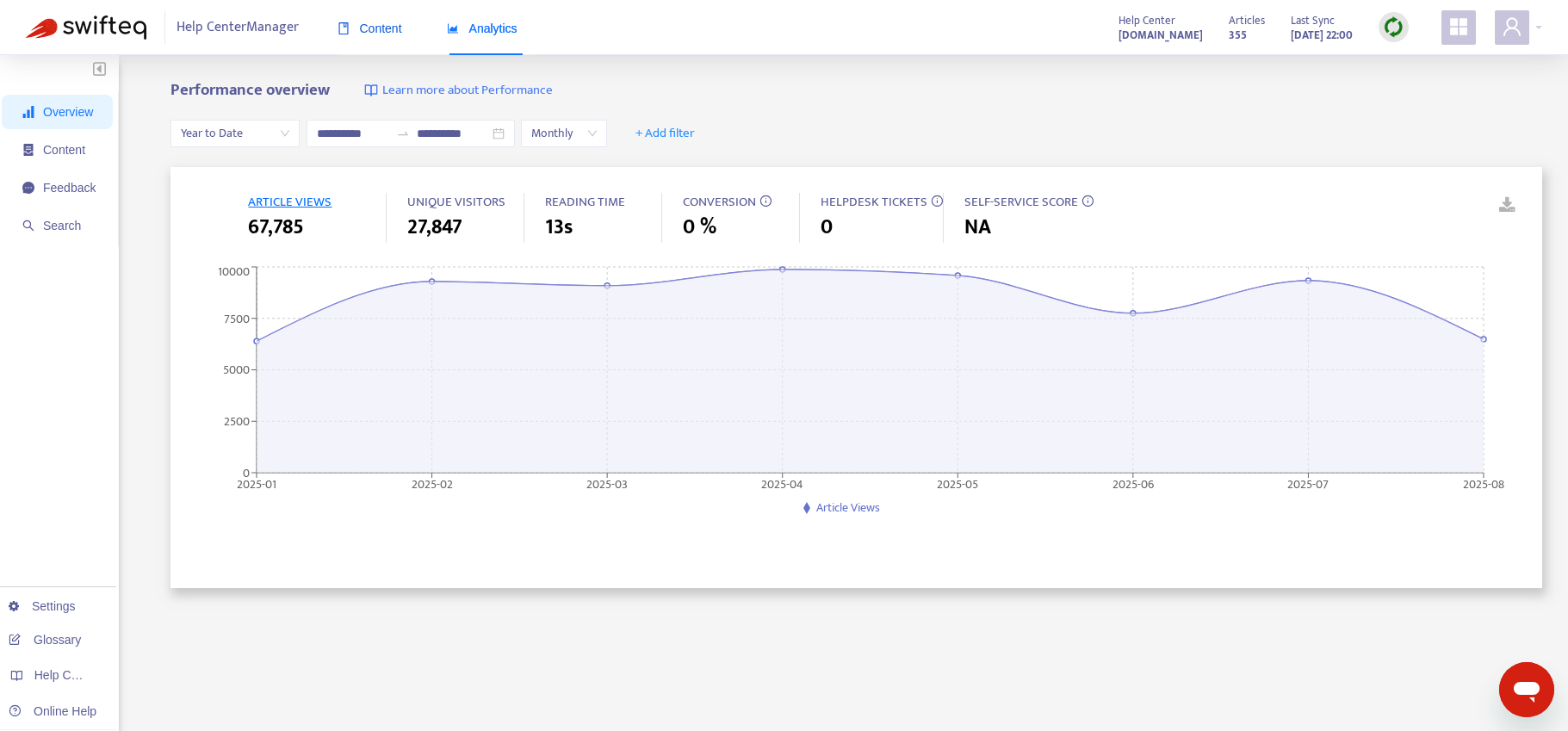
click at [370, 27] on span "Content" at bounding box center [369, 28] width 64 height 14
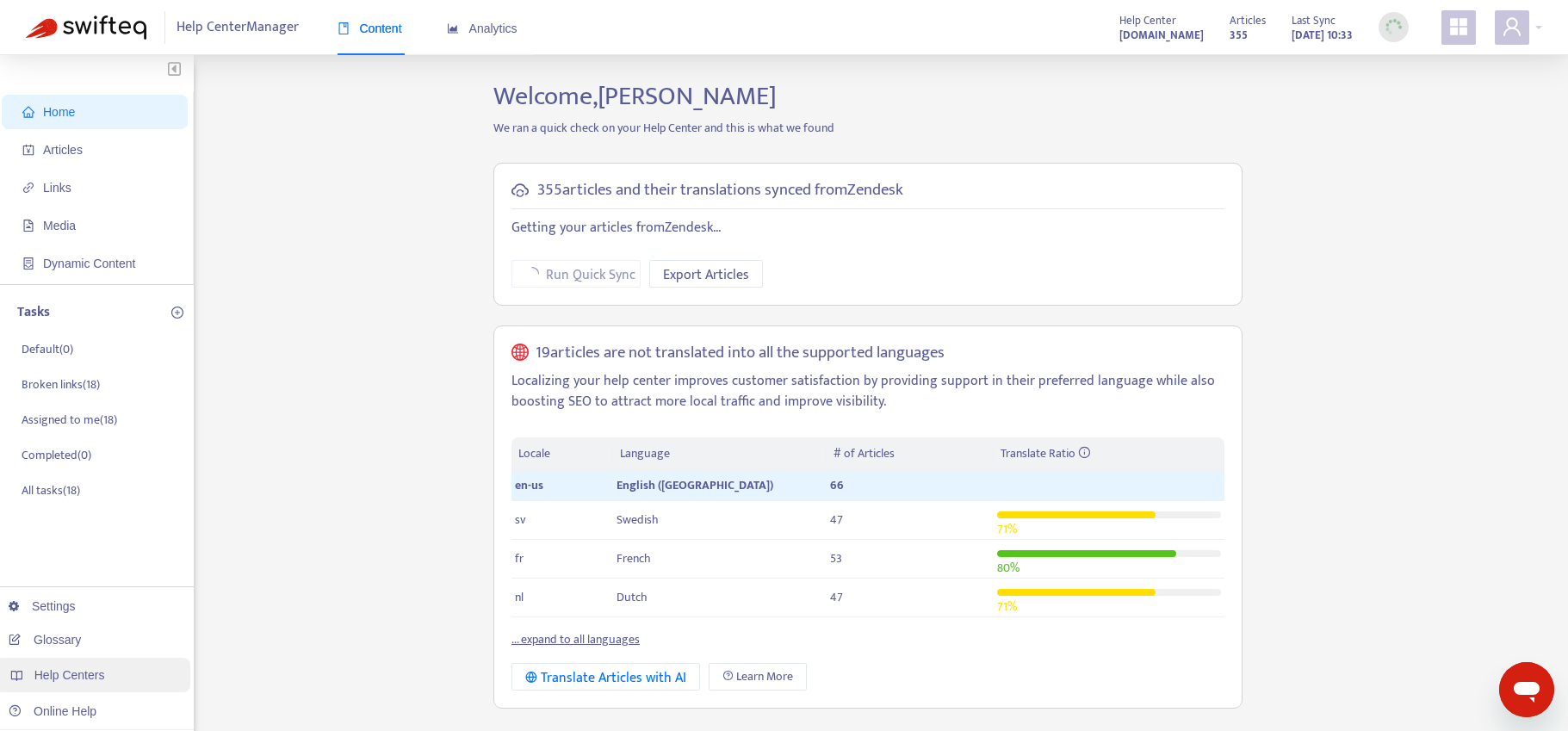
click at [76, 673] on span "Help Centers" at bounding box center [70, 674] width 71 height 14
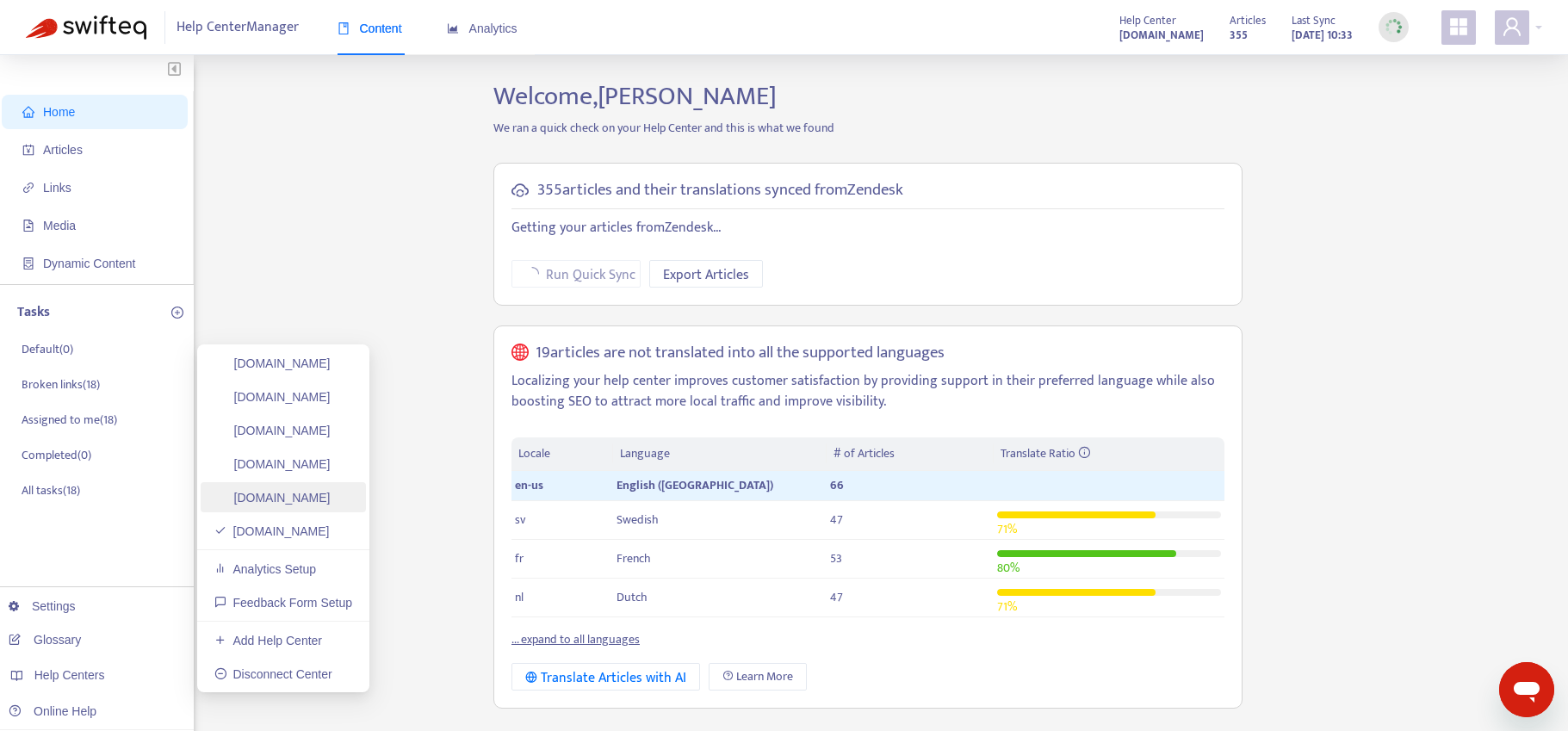
click at [331, 499] on link "userzoom.zendesk.com" at bounding box center [272, 497] width 116 height 14
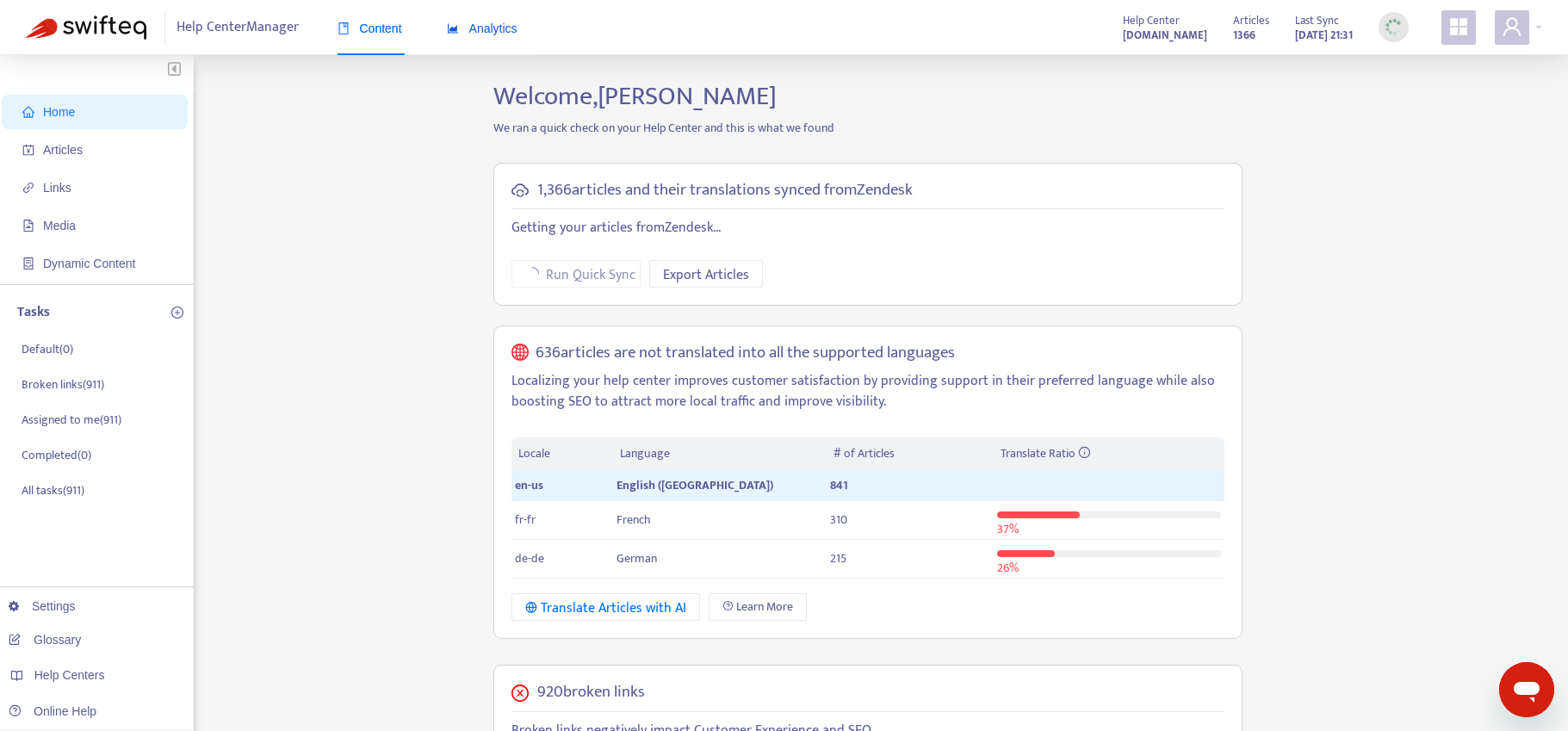
click at [481, 29] on span "Analytics" at bounding box center [482, 28] width 71 height 14
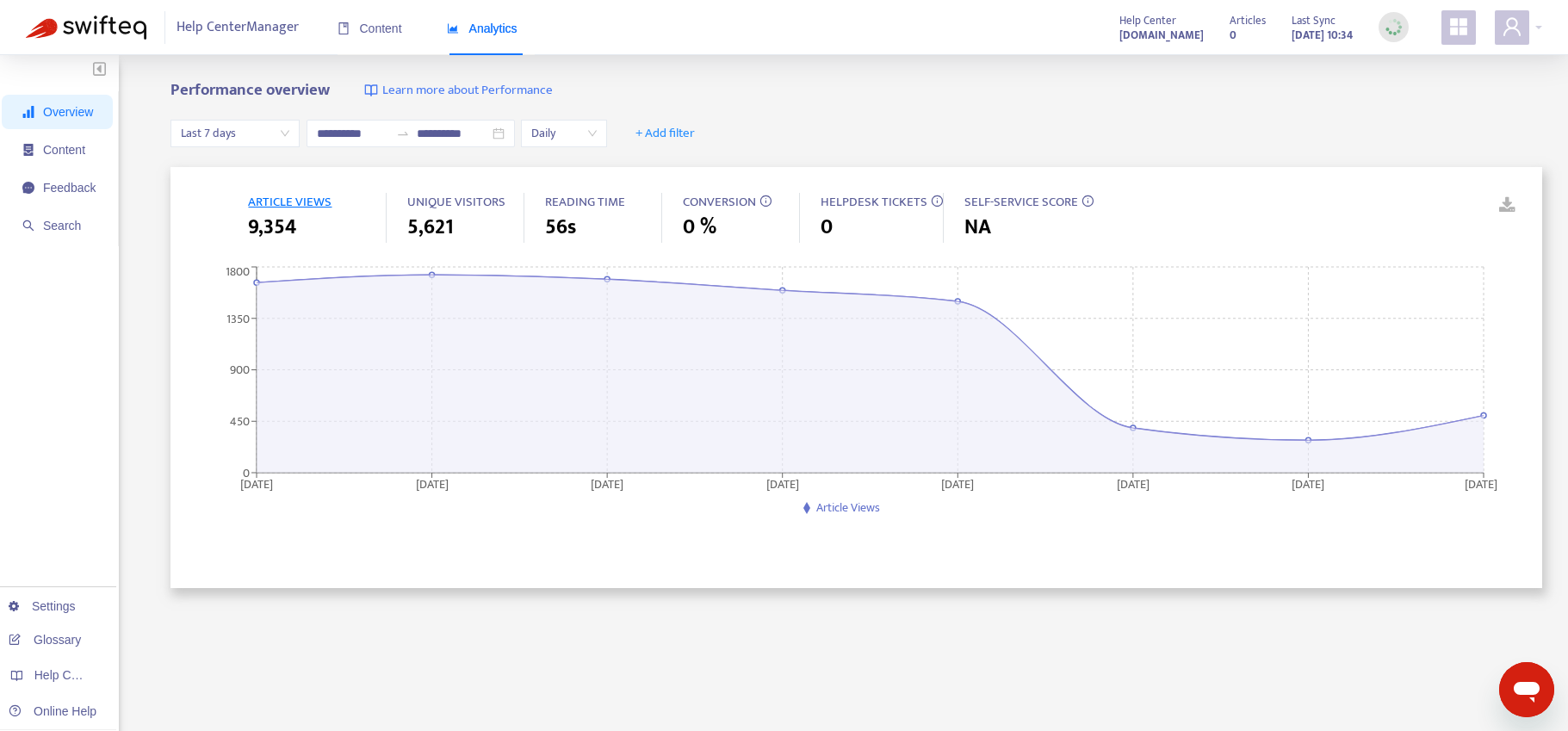
click at [265, 144] on span "Last 7 days" at bounding box center [235, 134] width 109 height 26
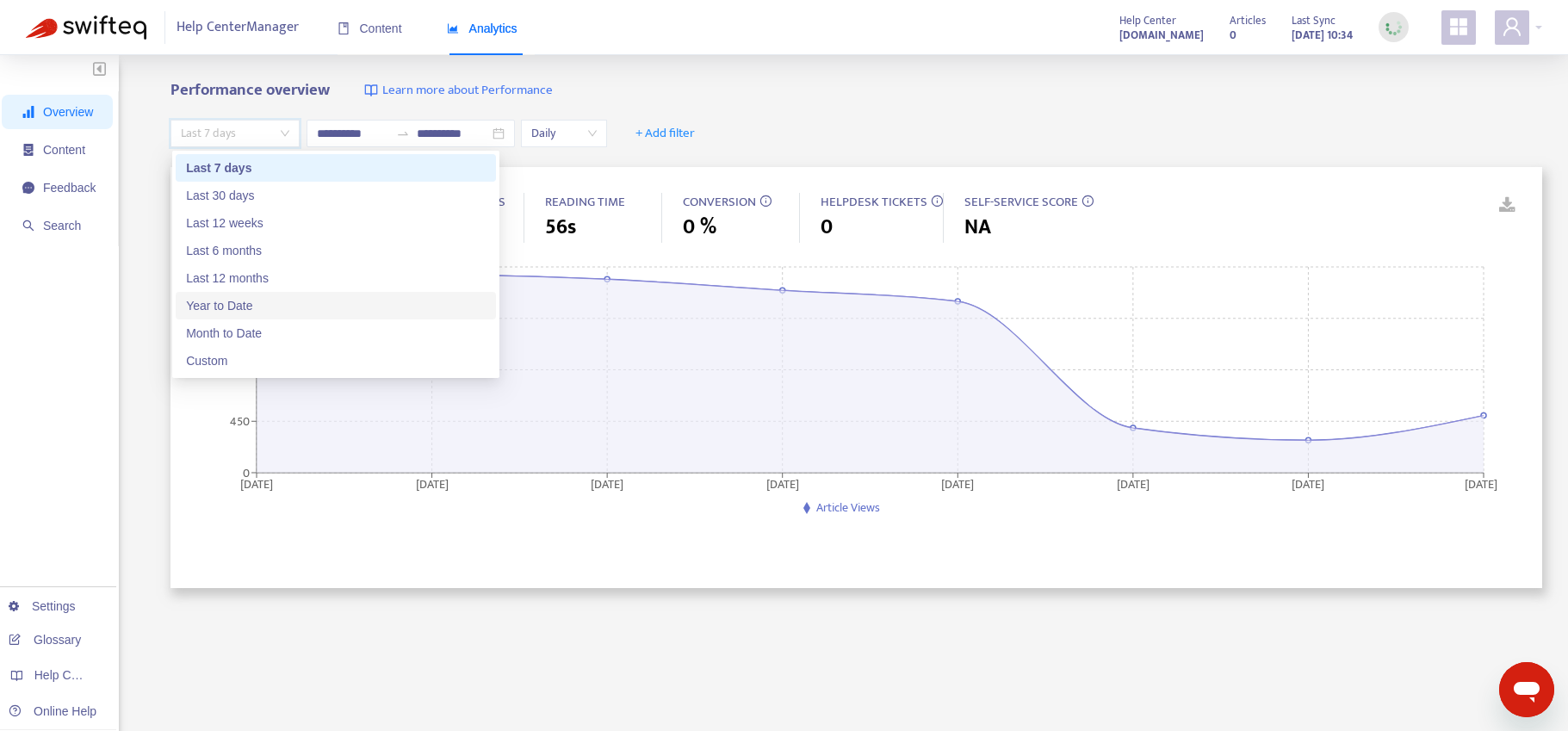
click at [259, 311] on div "Year to Date" at bounding box center [336, 306] width 299 height 19
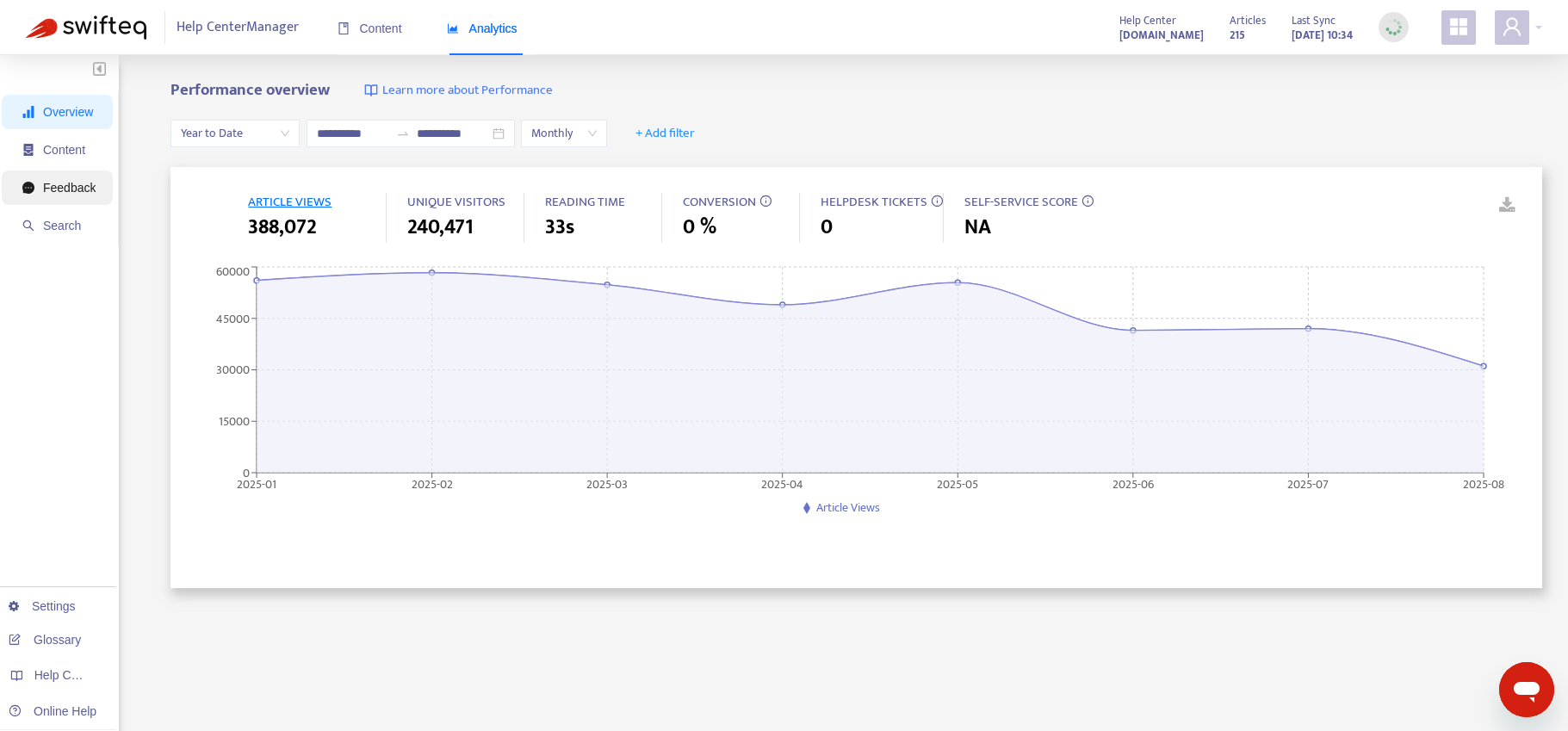
click at [65, 193] on span "Feedback" at bounding box center [69, 188] width 53 height 14
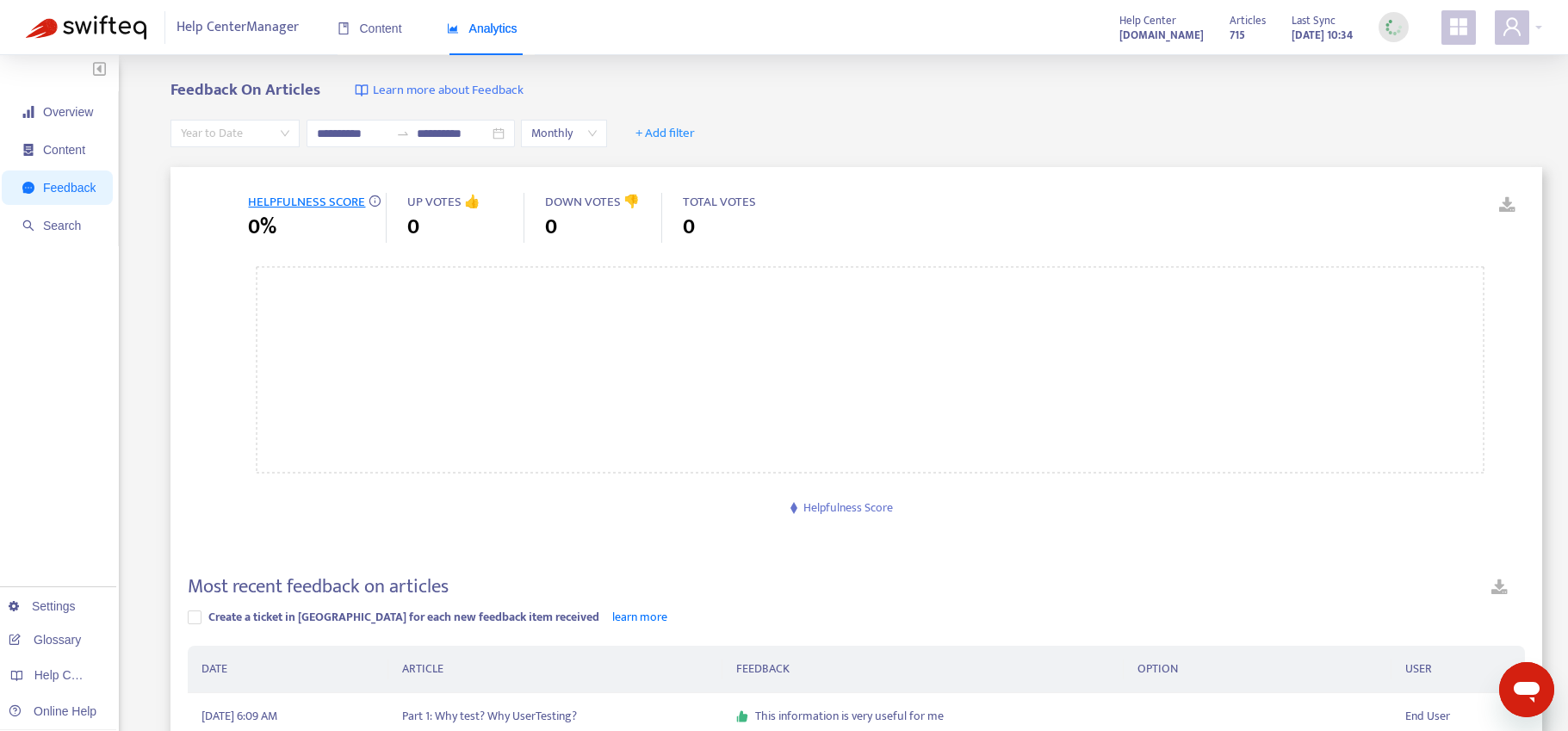
click at [244, 135] on span "Year to Date" at bounding box center [235, 134] width 109 height 26
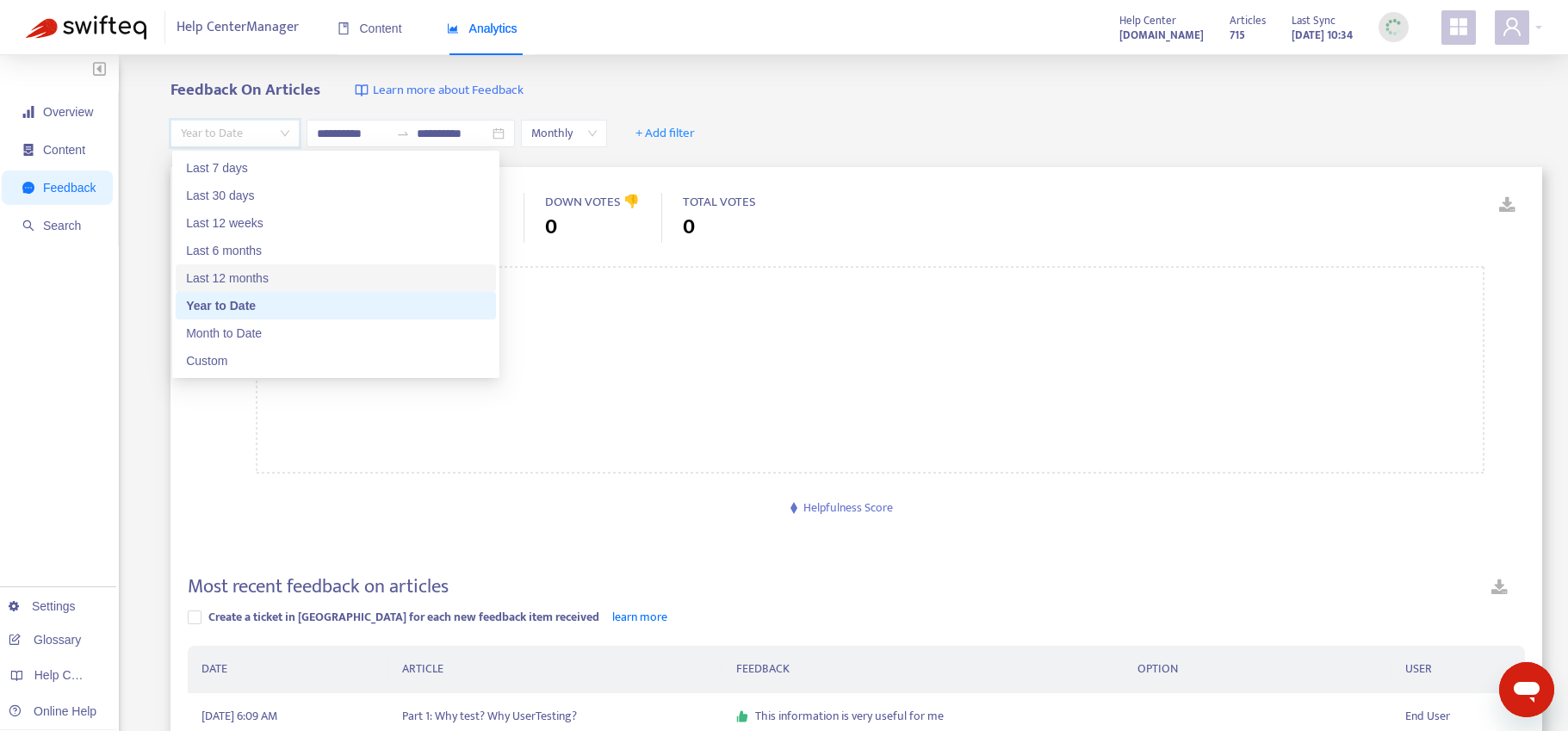
click at [252, 280] on div "Last 12 months" at bounding box center [336, 278] width 299 height 19
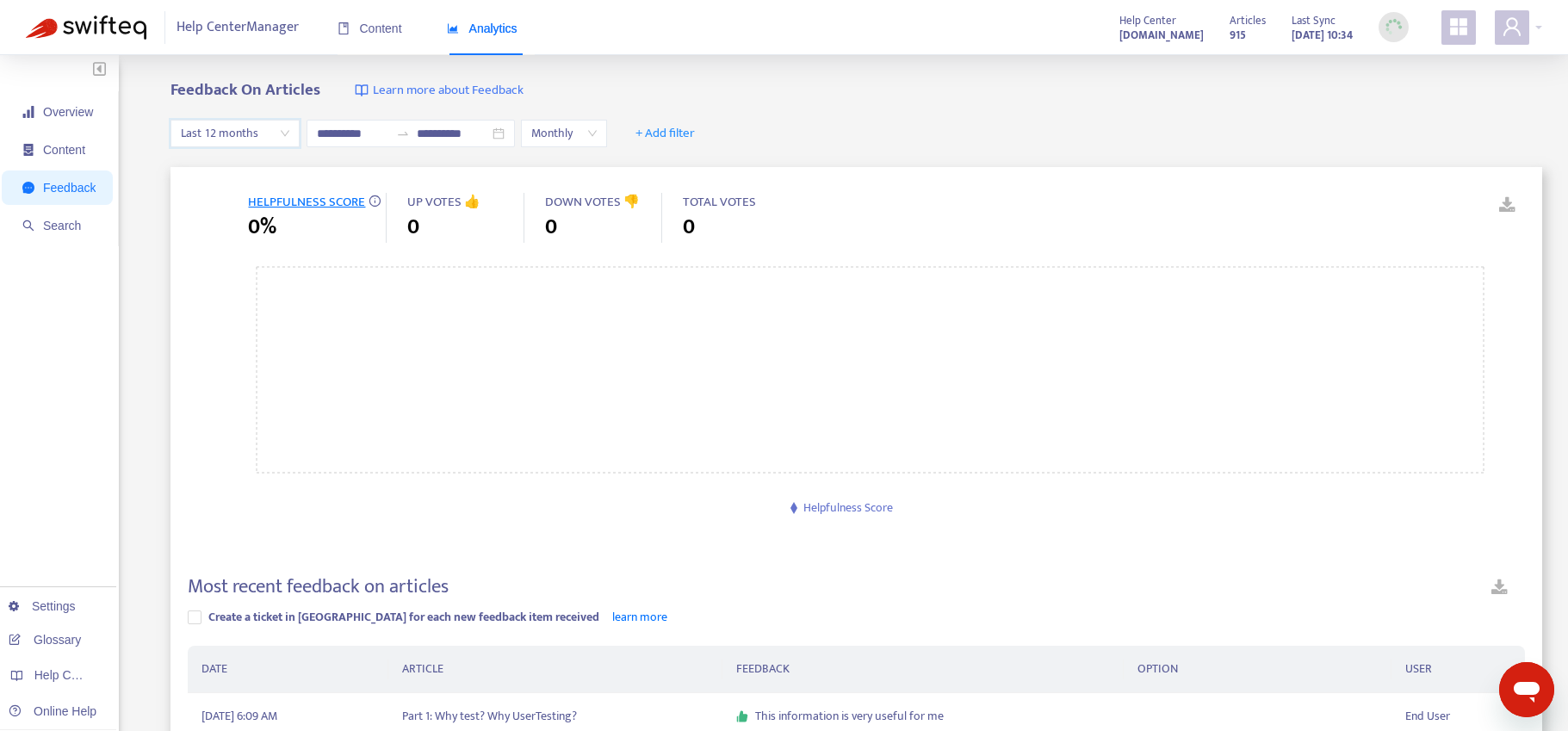
click at [288, 131] on span "Last 12 months" at bounding box center [235, 134] width 109 height 26
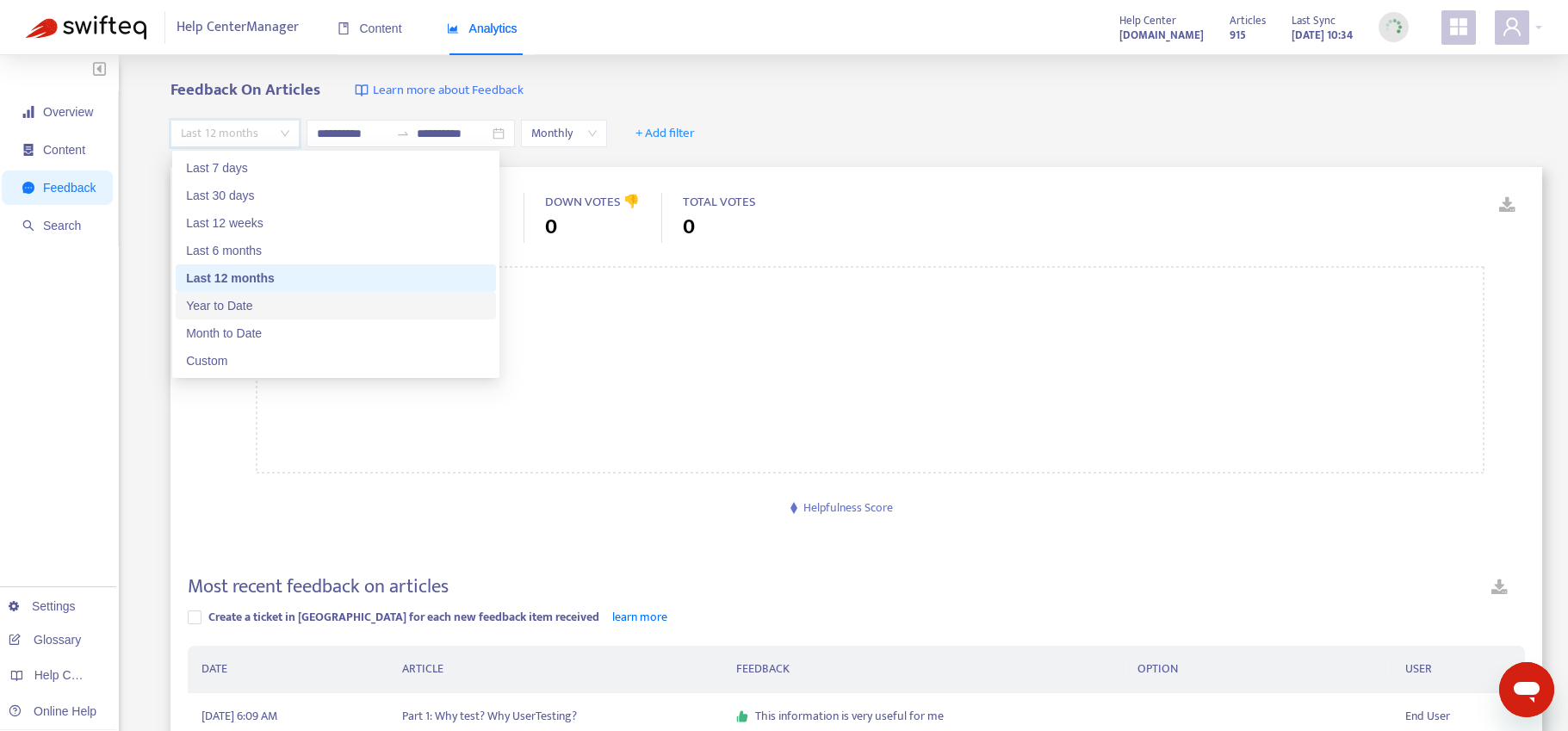
click at [250, 309] on div "Year to Date" at bounding box center [336, 306] width 299 height 19
type input "**********"
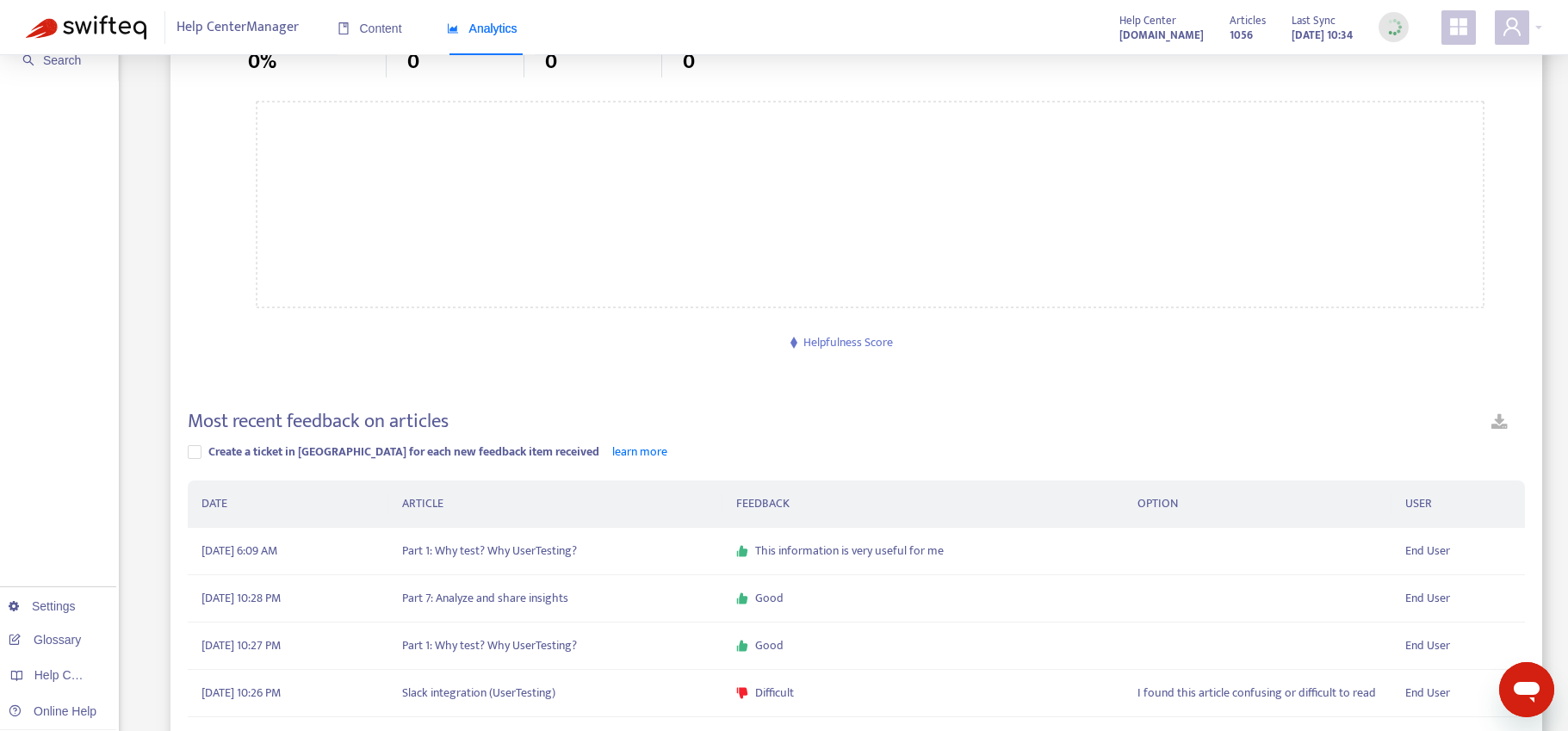
scroll to position [961, 0]
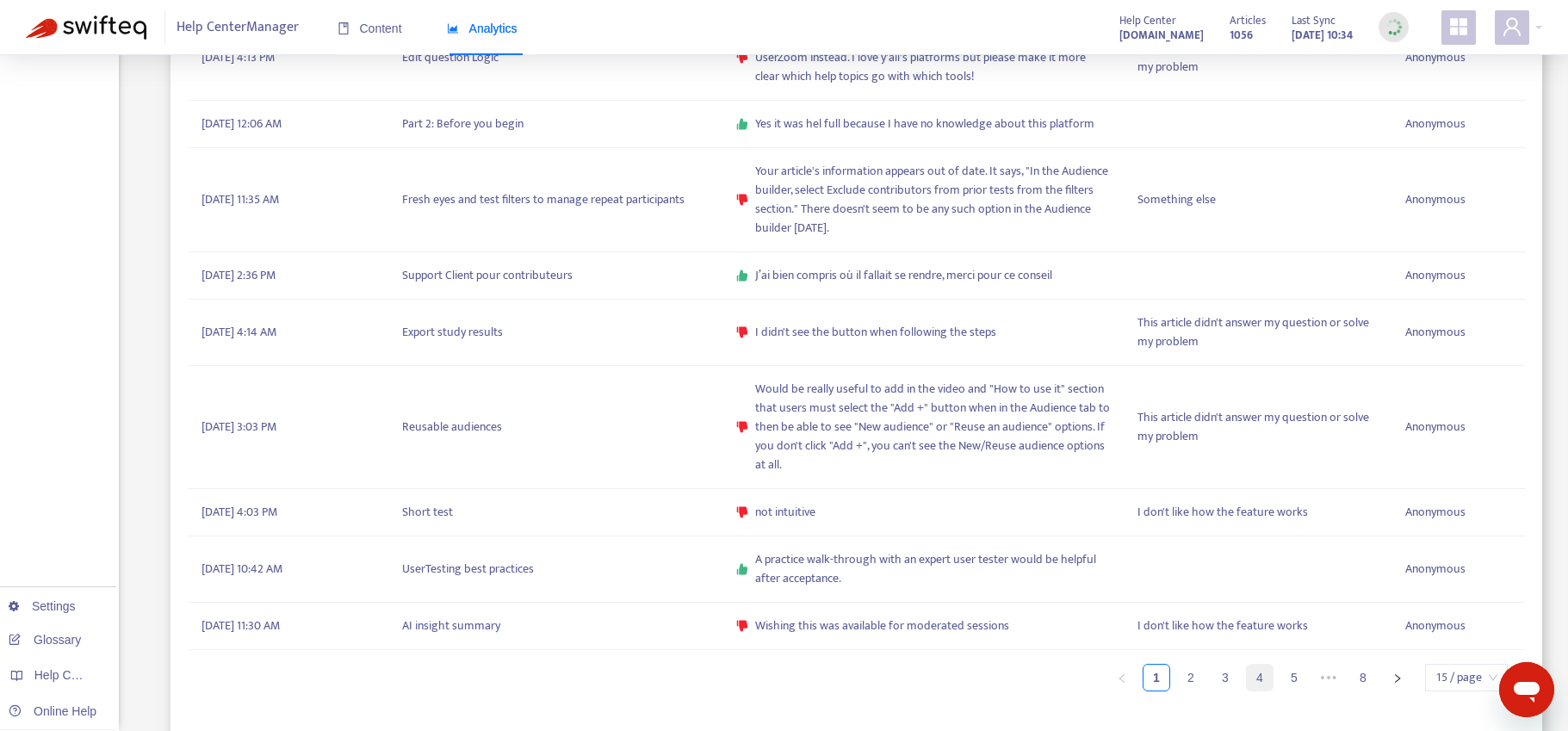
click at [1258, 677] on link "4" at bounding box center [1259, 677] width 26 height 26
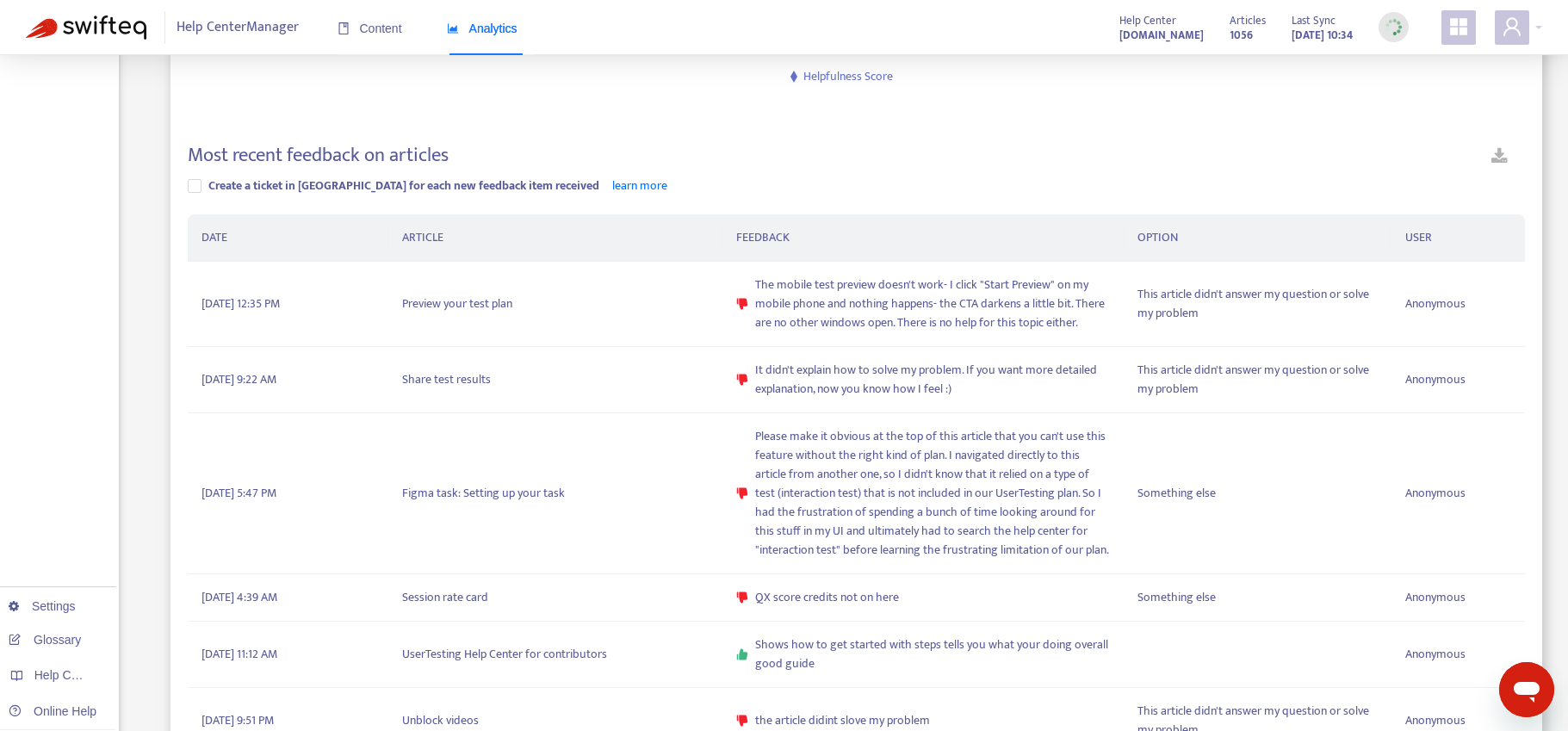
scroll to position [0, 0]
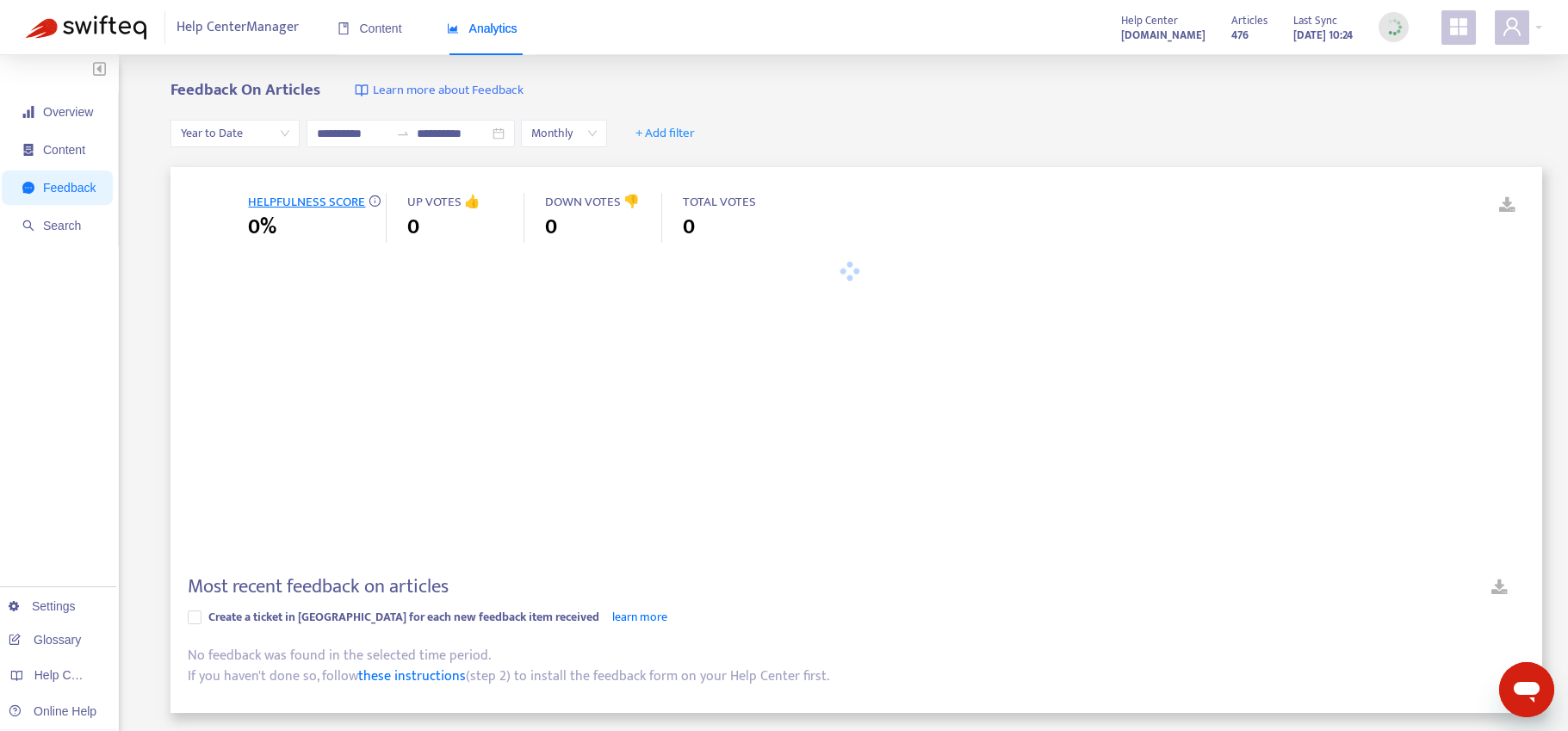
click at [247, 135] on span "Year to Date" at bounding box center [235, 134] width 109 height 26
click at [886, 81] on div "Feedback On Articles Learn more about Feedback" at bounding box center [856, 90] width 1372 height 20
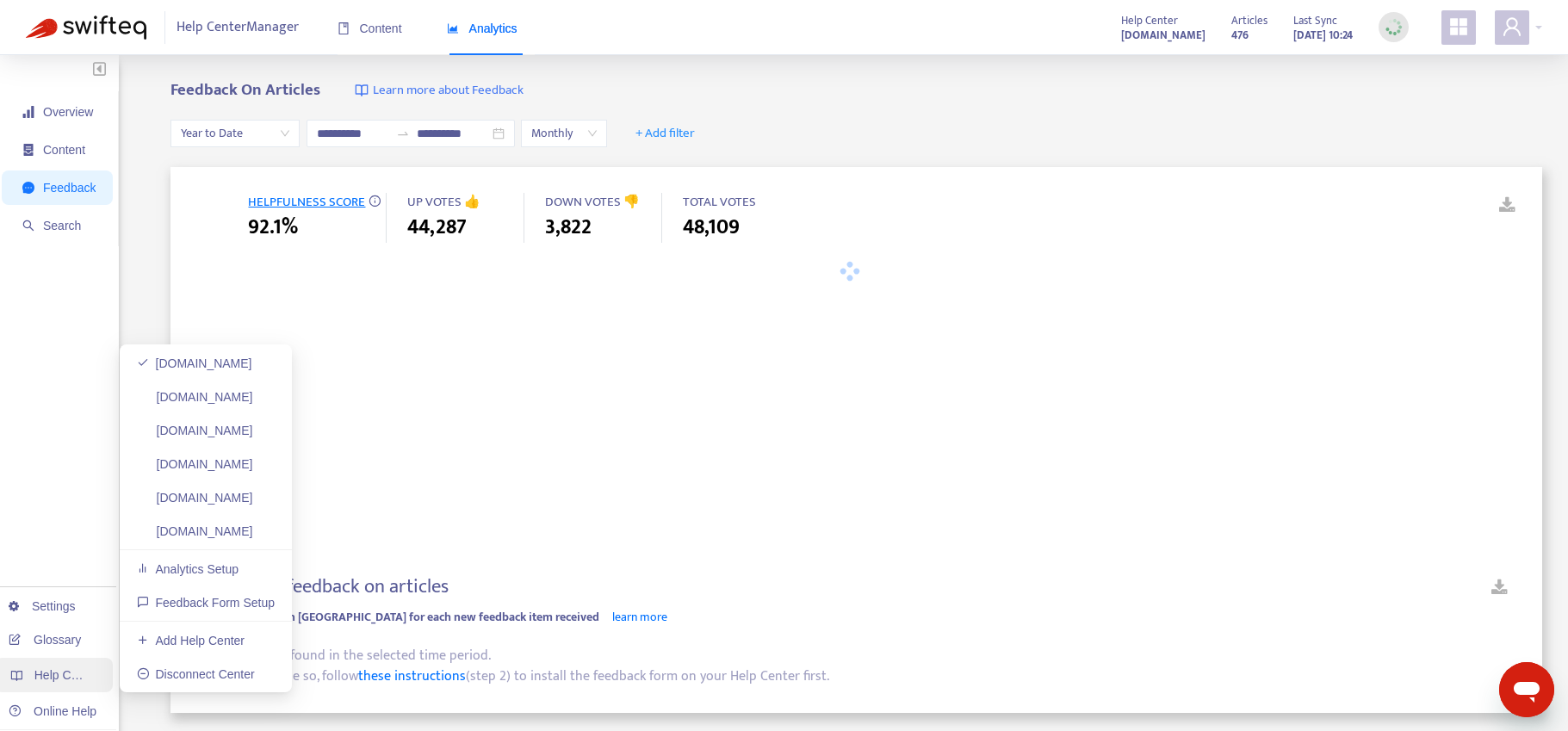
click at [58, 671] on span "Help Centers" at bounding box center [70, 674] width 71 height 14
click at [231, 494] on link "userzoom.zendesk.com" at bounding box center [194, 497] width 116 height 14
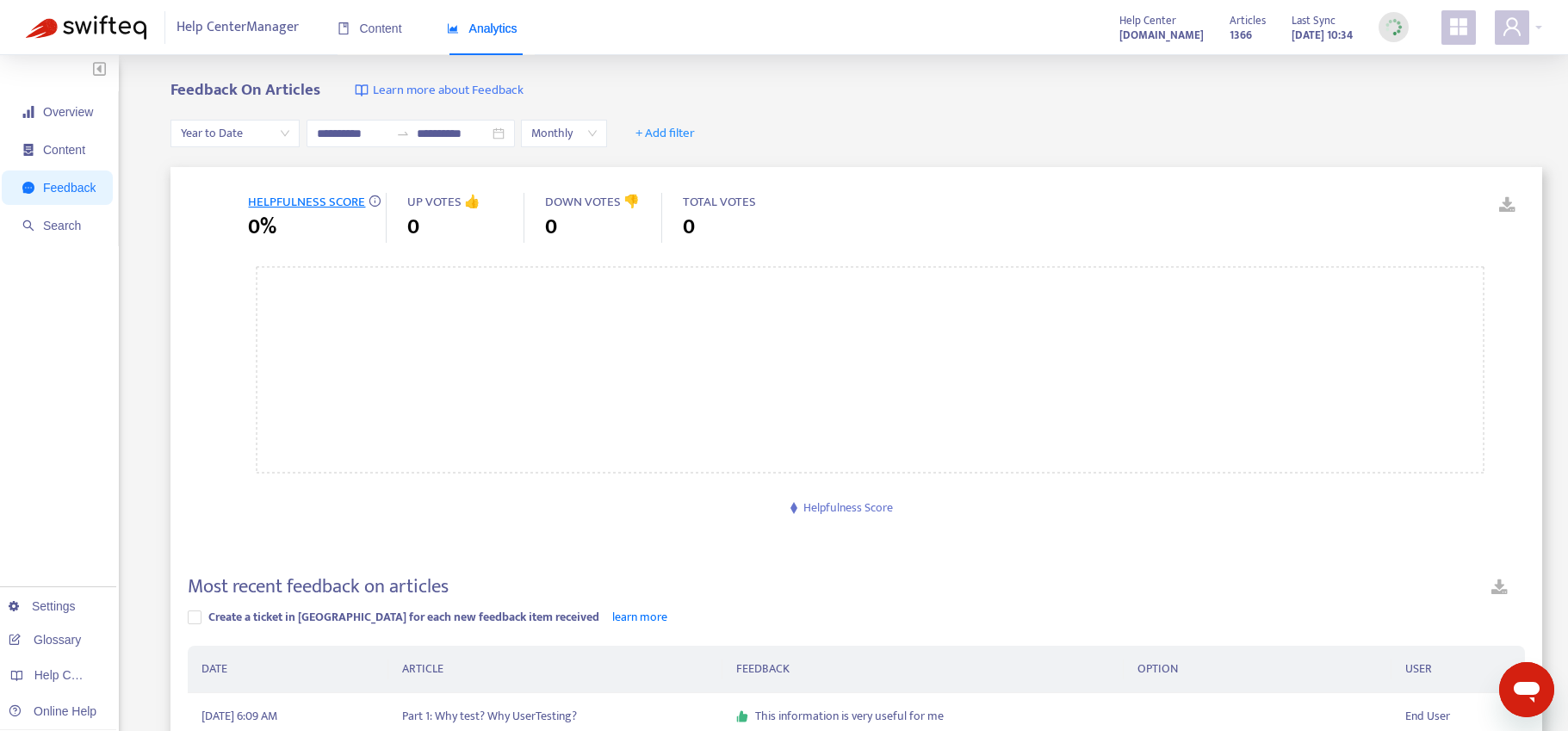
click at [275, 137] on span "Year to Date" at bounding box center [235, 134] width 109 height 26
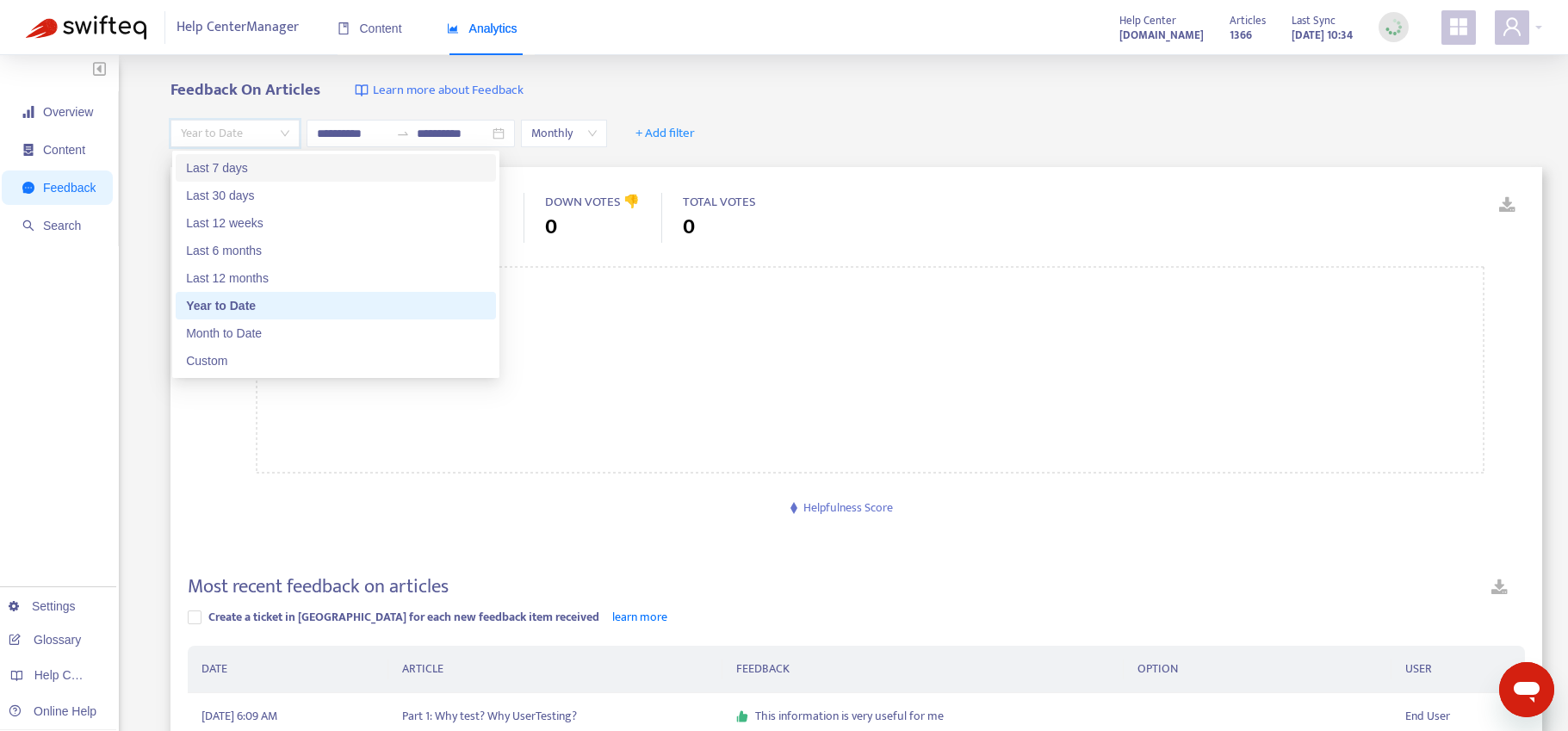
click at [272, 172] on div "Last 7 days" at bounding box center [336, 167] width 299 height 19
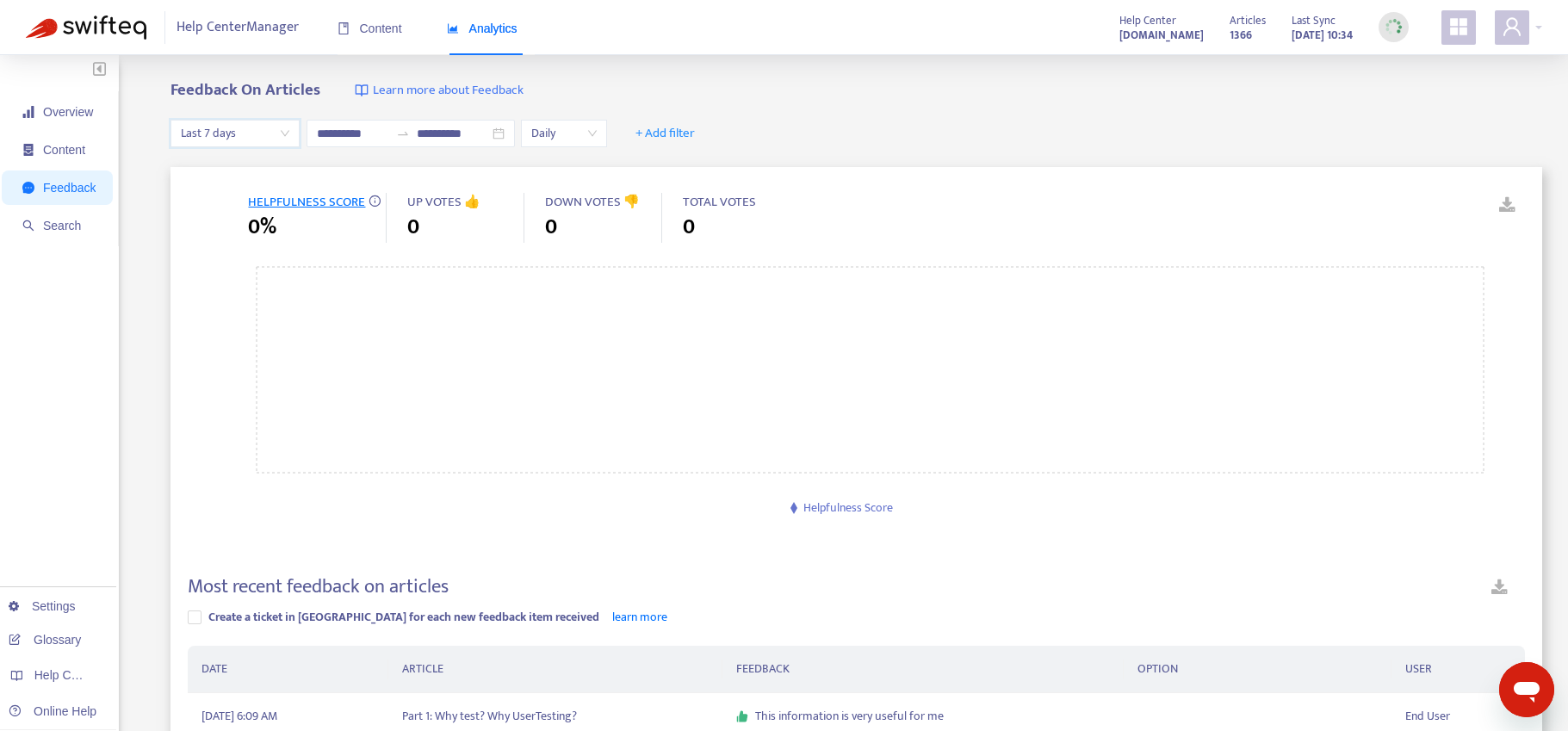
click at [253, 127] on span "Last 7 days" at bounding box center [235, 134] width 109 height 26
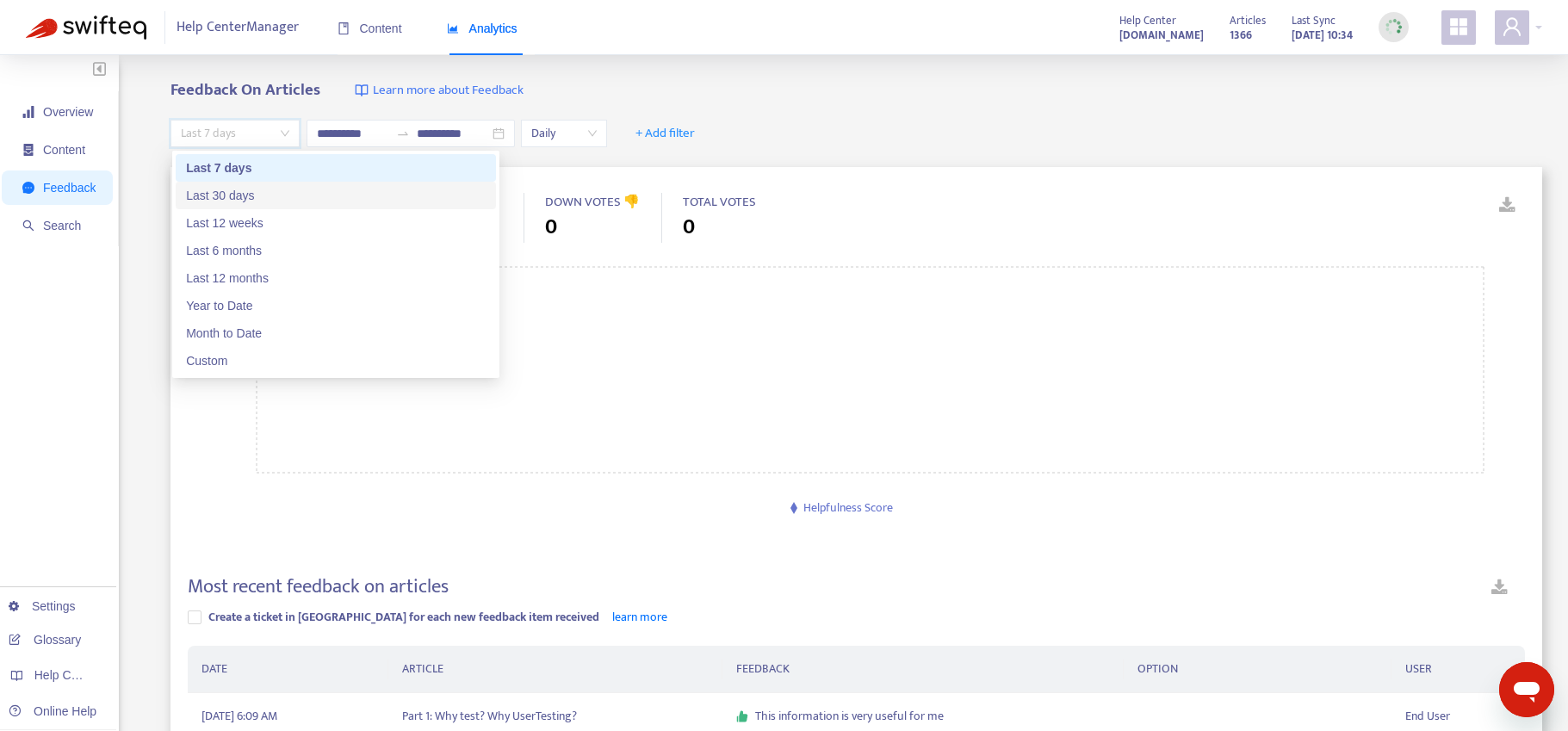
click at [243, 202] on div "Last 30 days" at bounding box center [336, 195] width 299 height 19
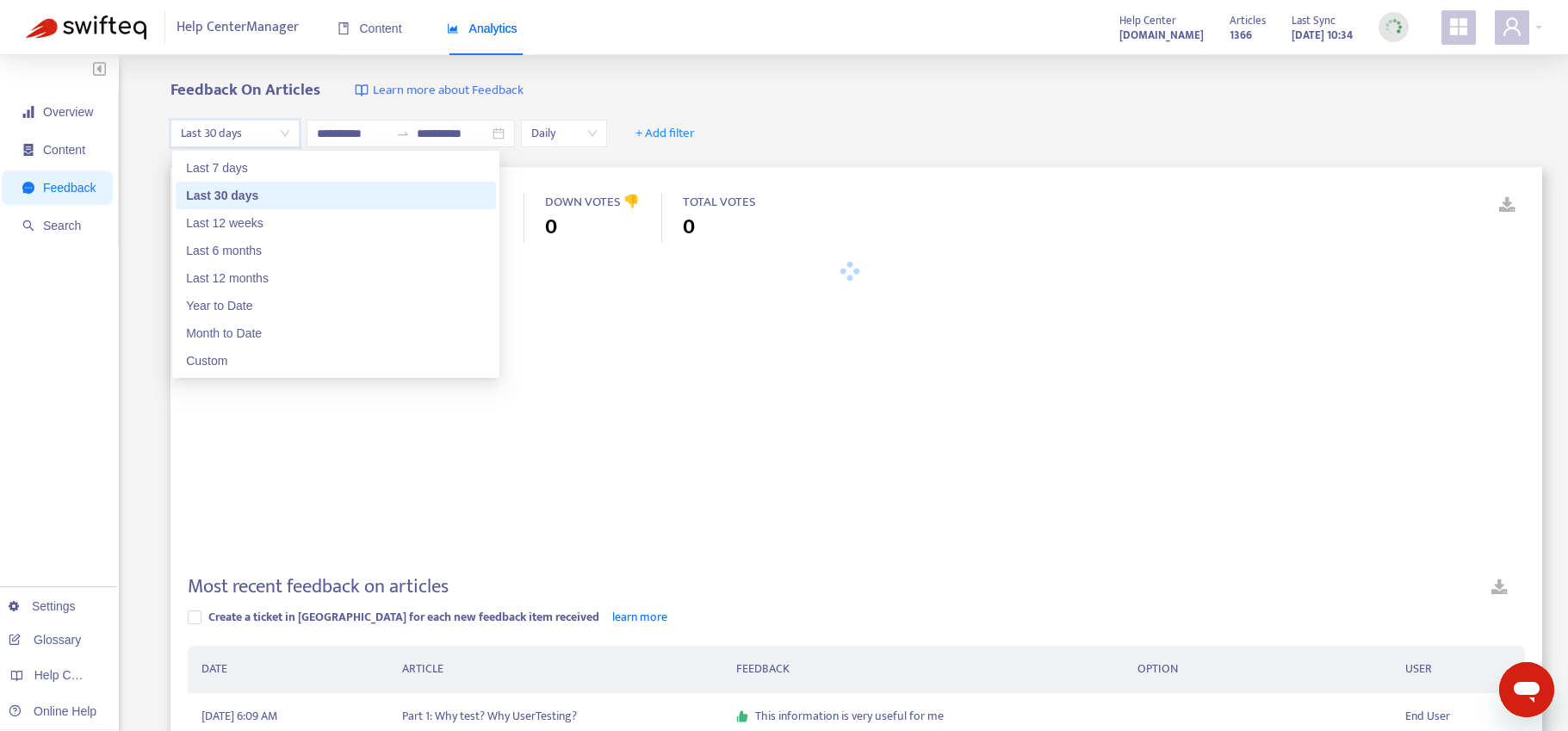
type input "**********"
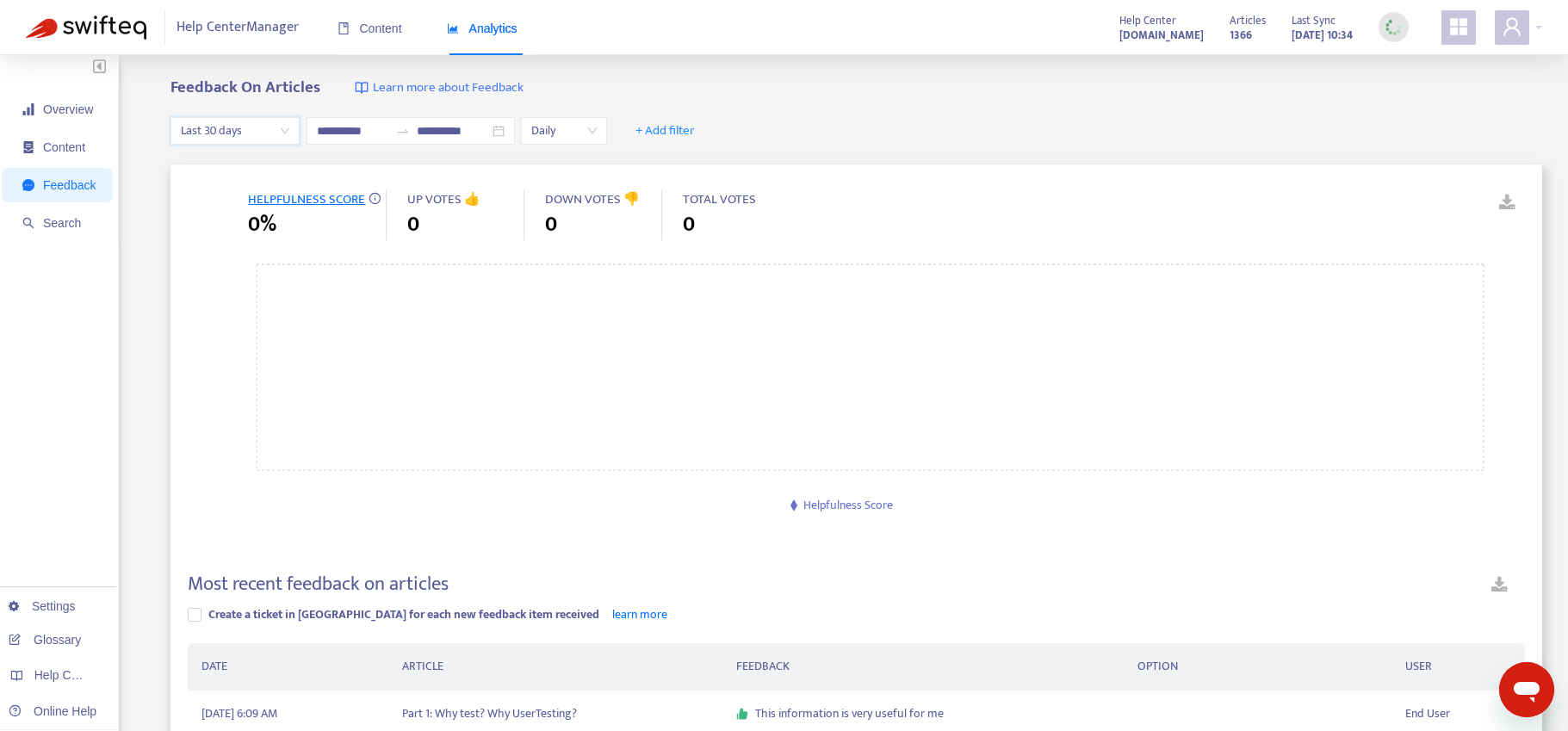
scroll to position [4, 0]
click at [62, 120] on span "Overview" at bounding box center [59, 108] width 73 height 34
